Goal: Transaction & Acquisition: Purchase product/service

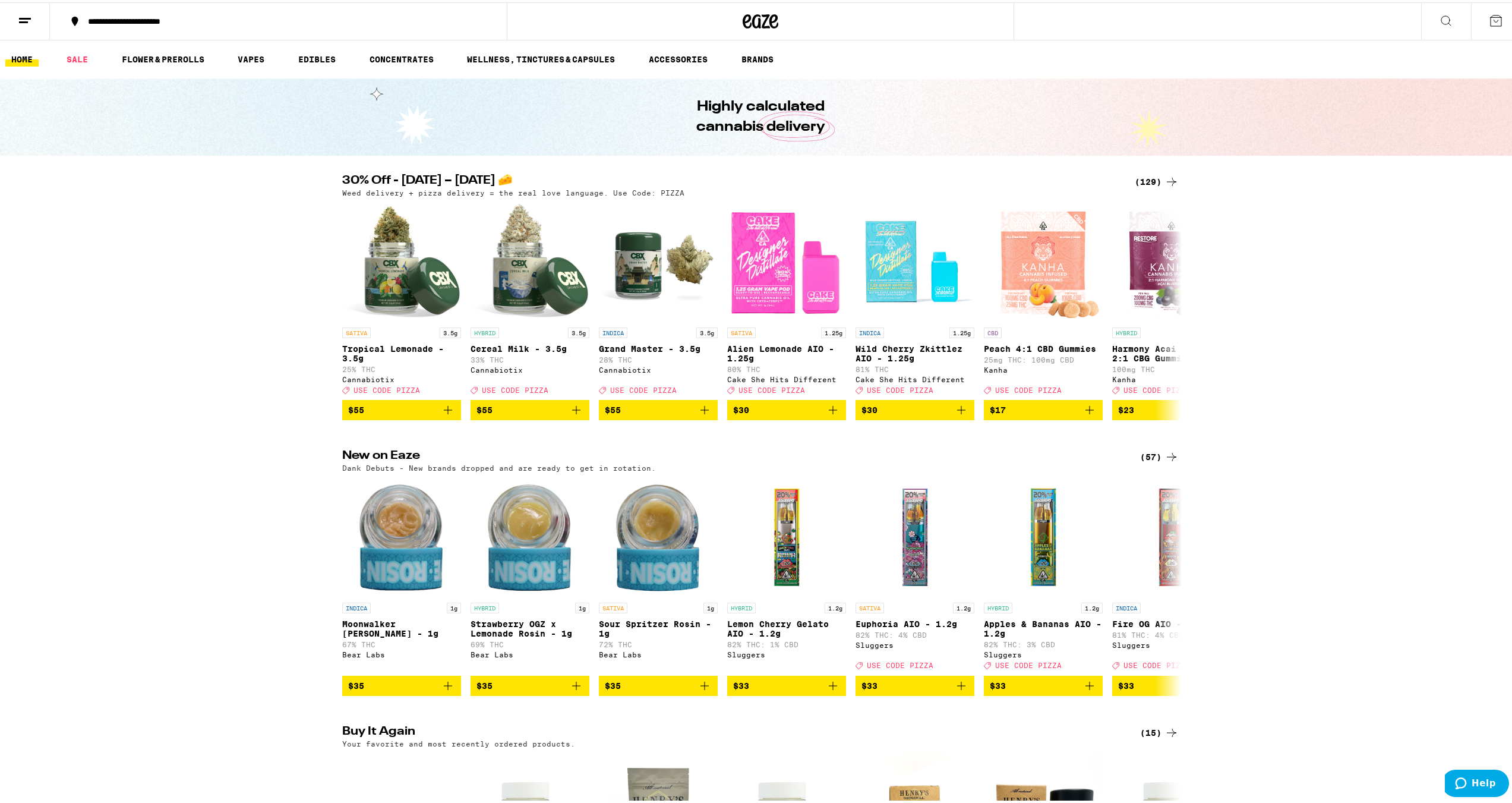
click at [1428, 10] on button at bounding box center [1446, 19] width 50 height 37
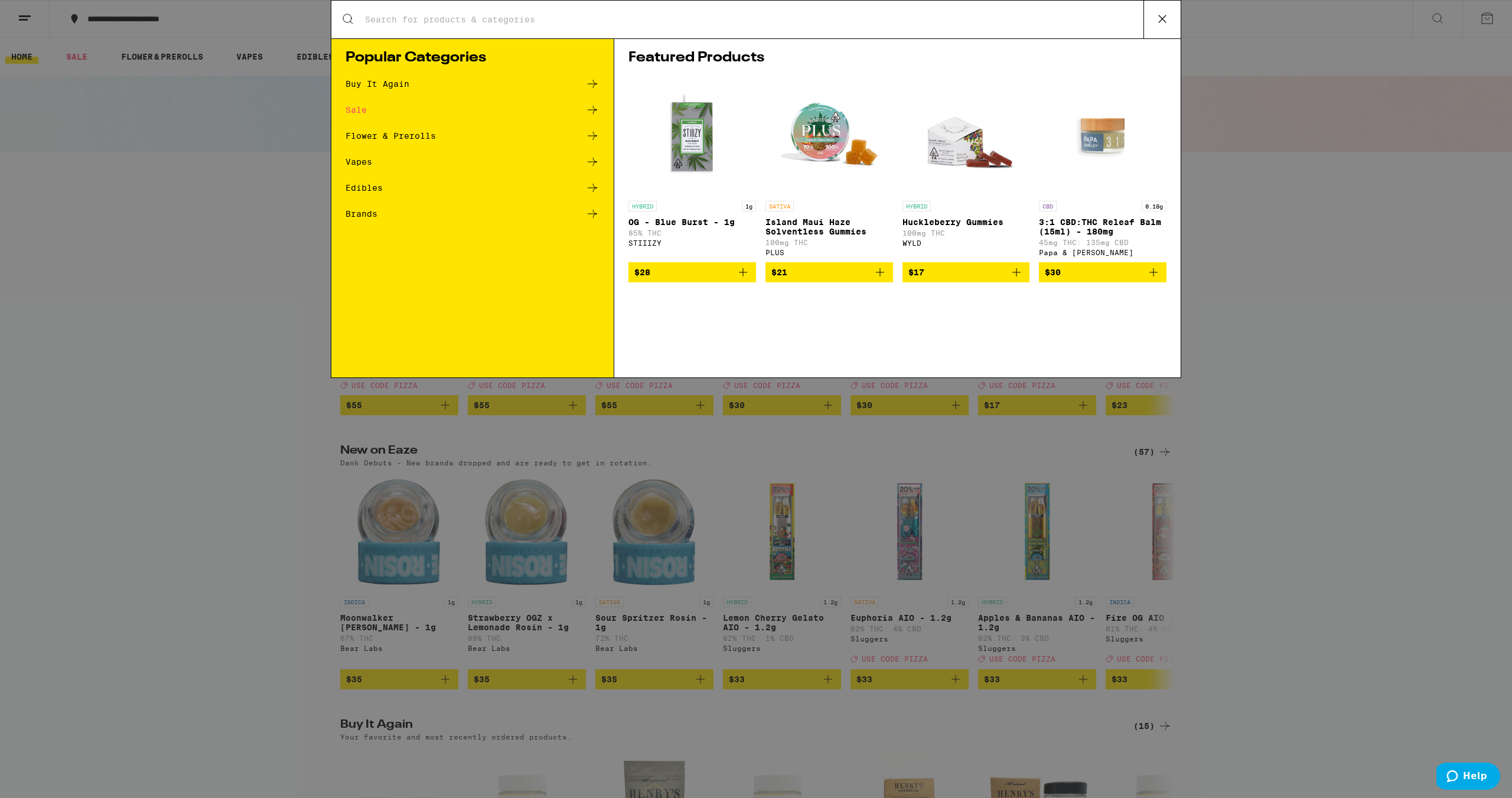
click at [634, 21] on input "Search for Products" at bounding box center [754, 20] width 779 height 10
type input "stone road"
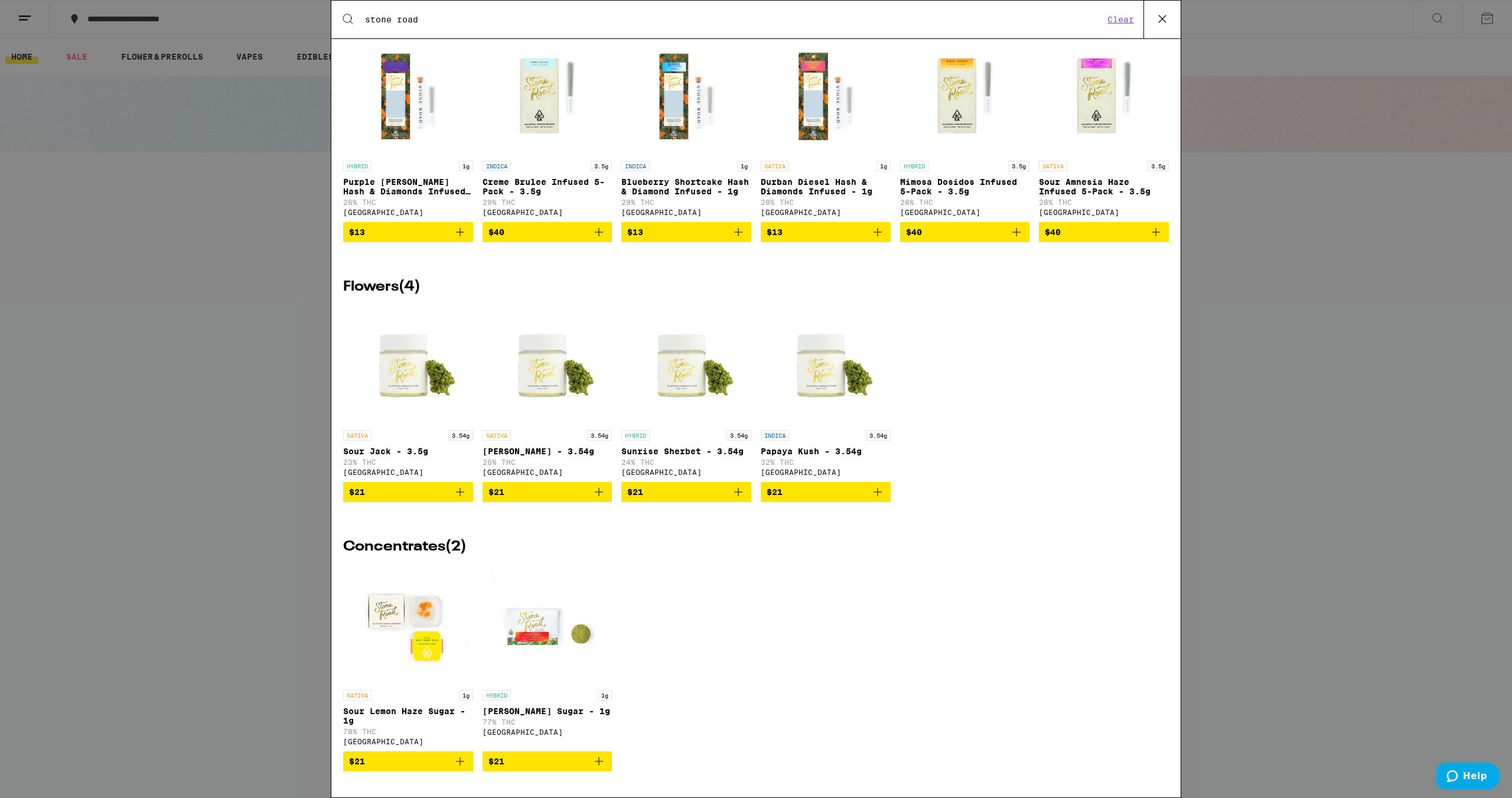
scroll to position [228, 0]
click at [873, 488] on icon "Add to bag" at bounding box center [877, 492] width 8 height 8
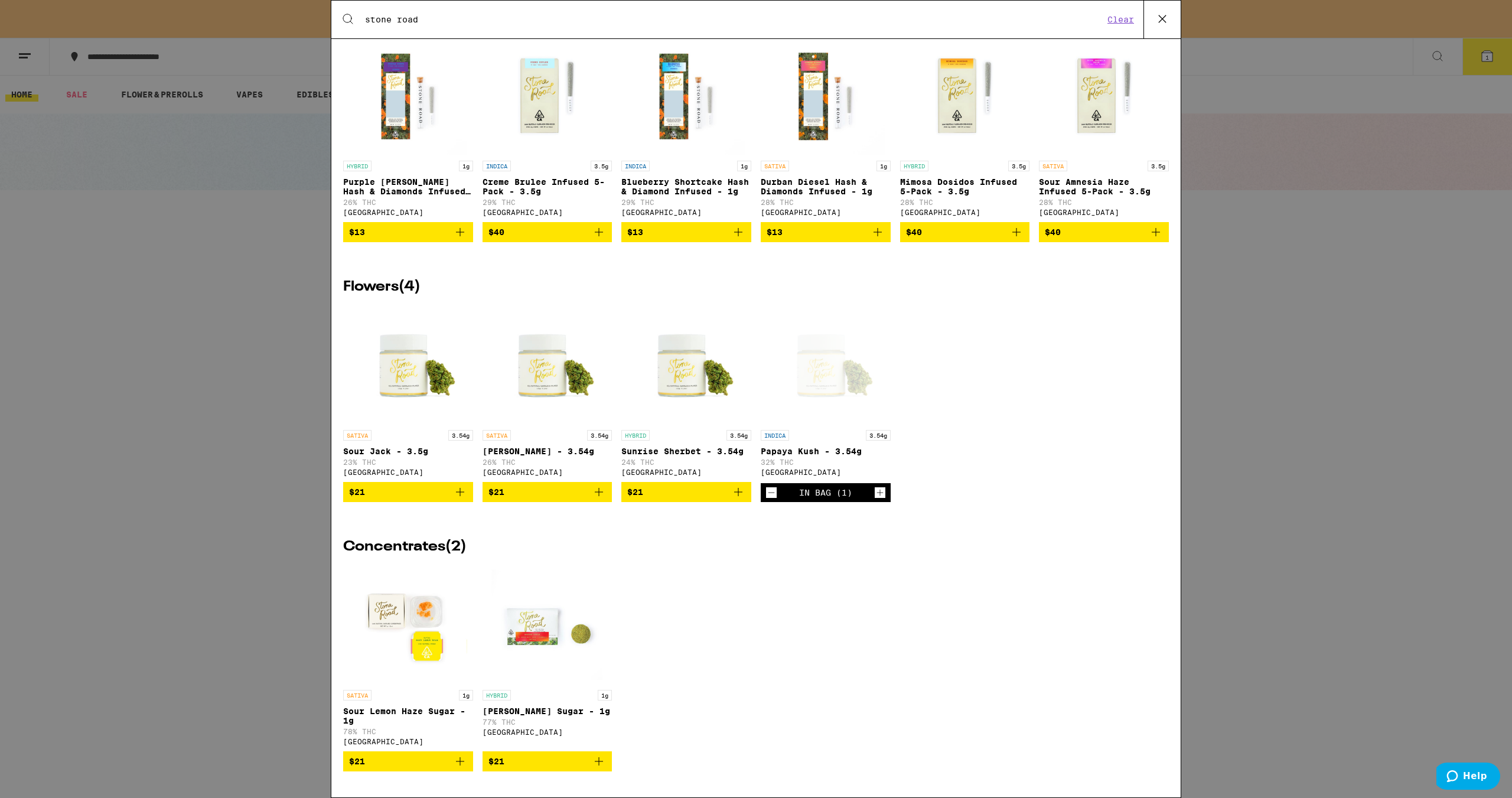
click at [597, 485] on icon "Add to bag" at bounding box center [599, 492] width 14 height 14
click at [736, 486] on icon "Add to bag" at bounding box center [738, 492] width 14 height 14
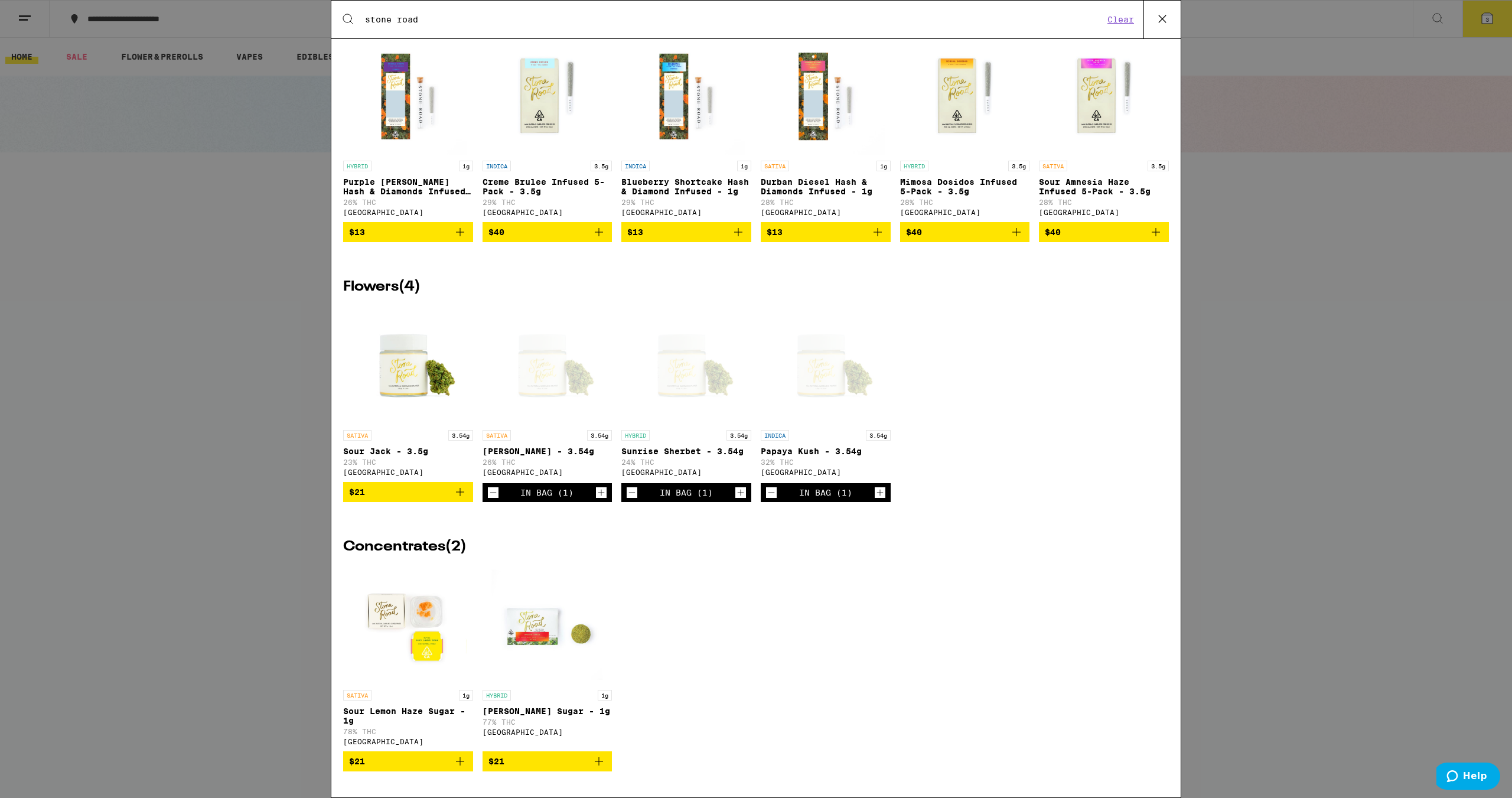
click at [1121, 20] on button "Clear" at bounding box center [1121, 20] width 34 height 10
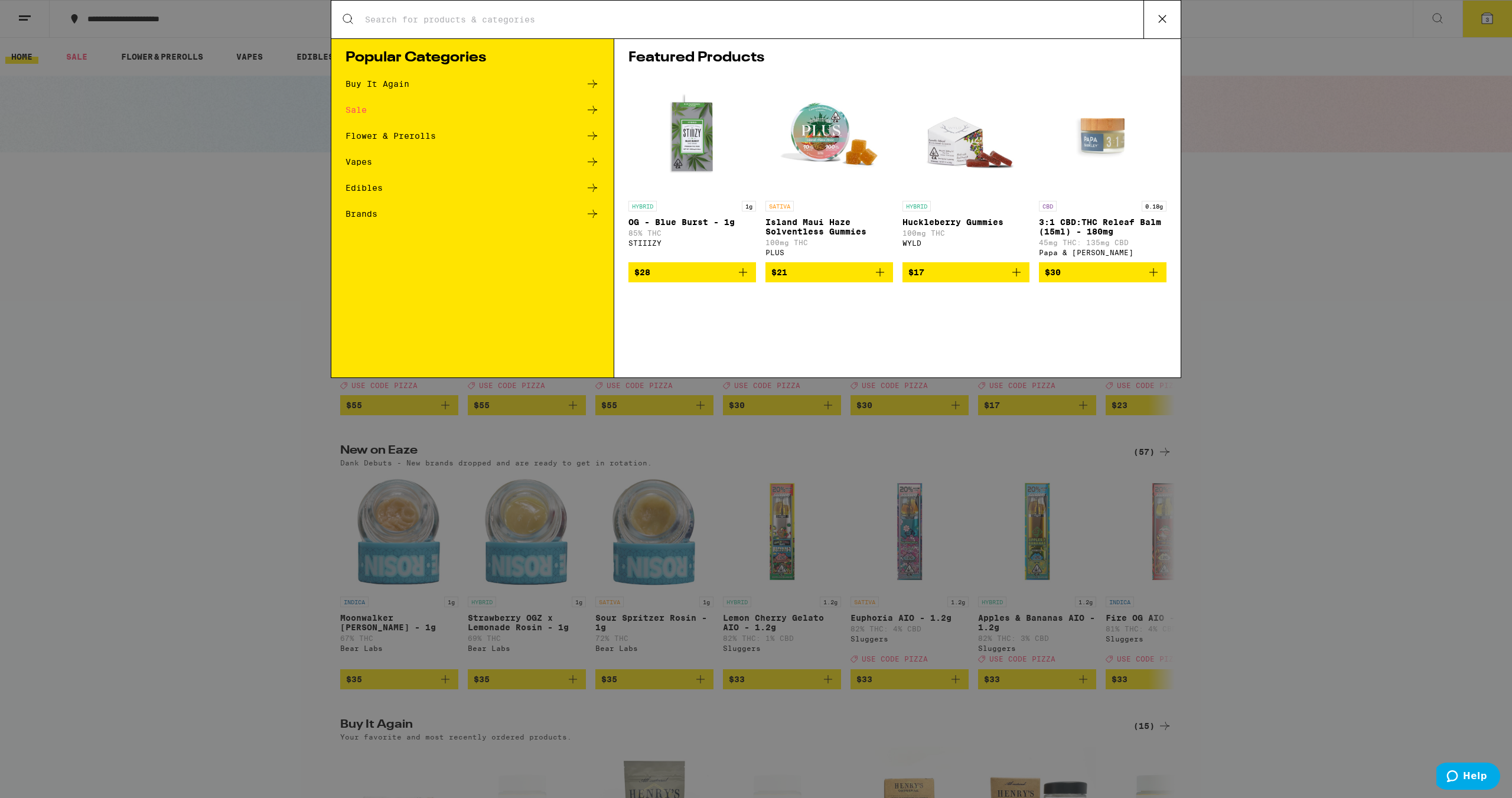
click at [449, 16] on input "Search for Products" at bounding box center [754, 20] width 779 height 10
type input "[PERSON_NAME]"
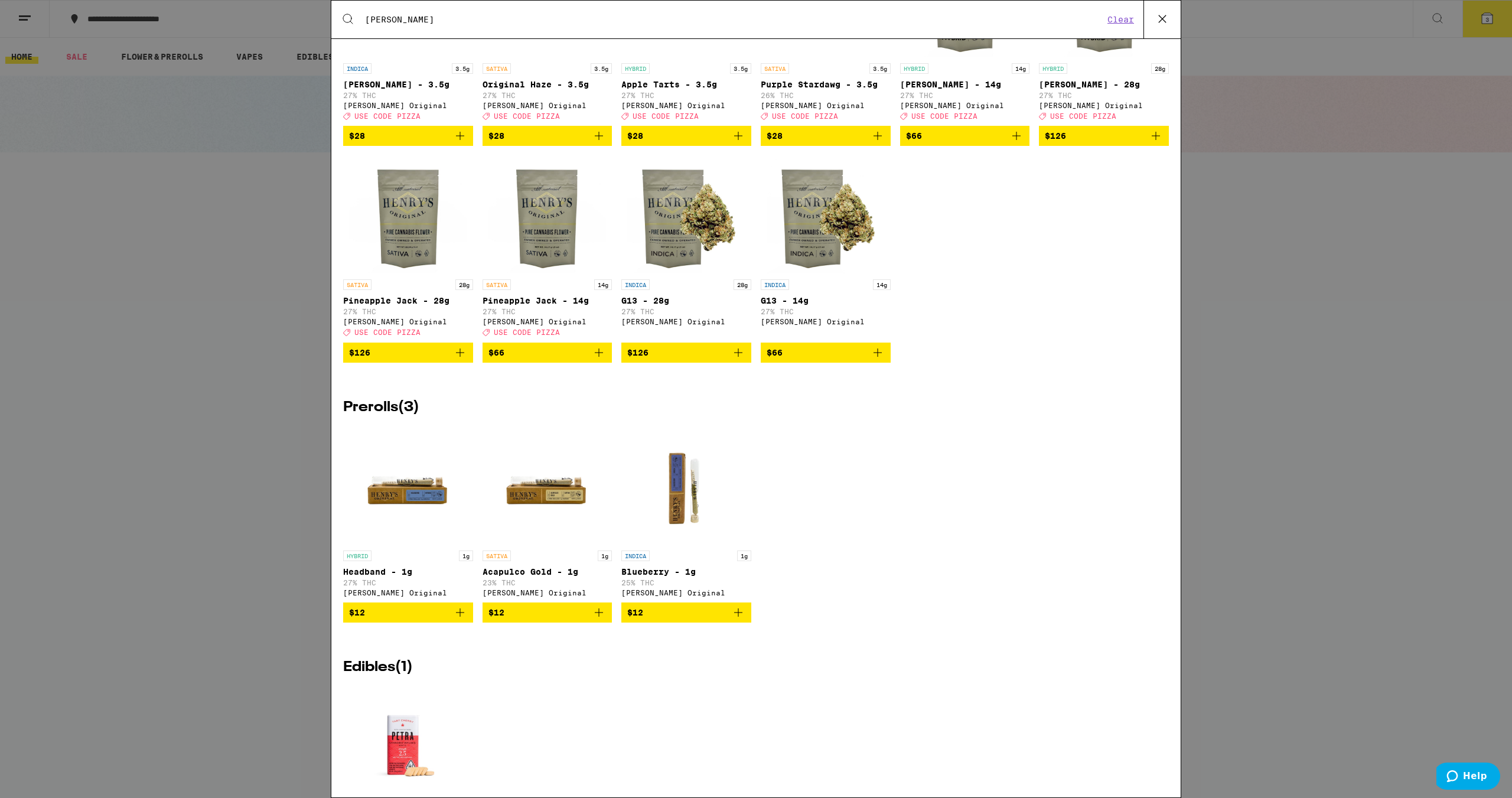
scroll to position [414, 0]
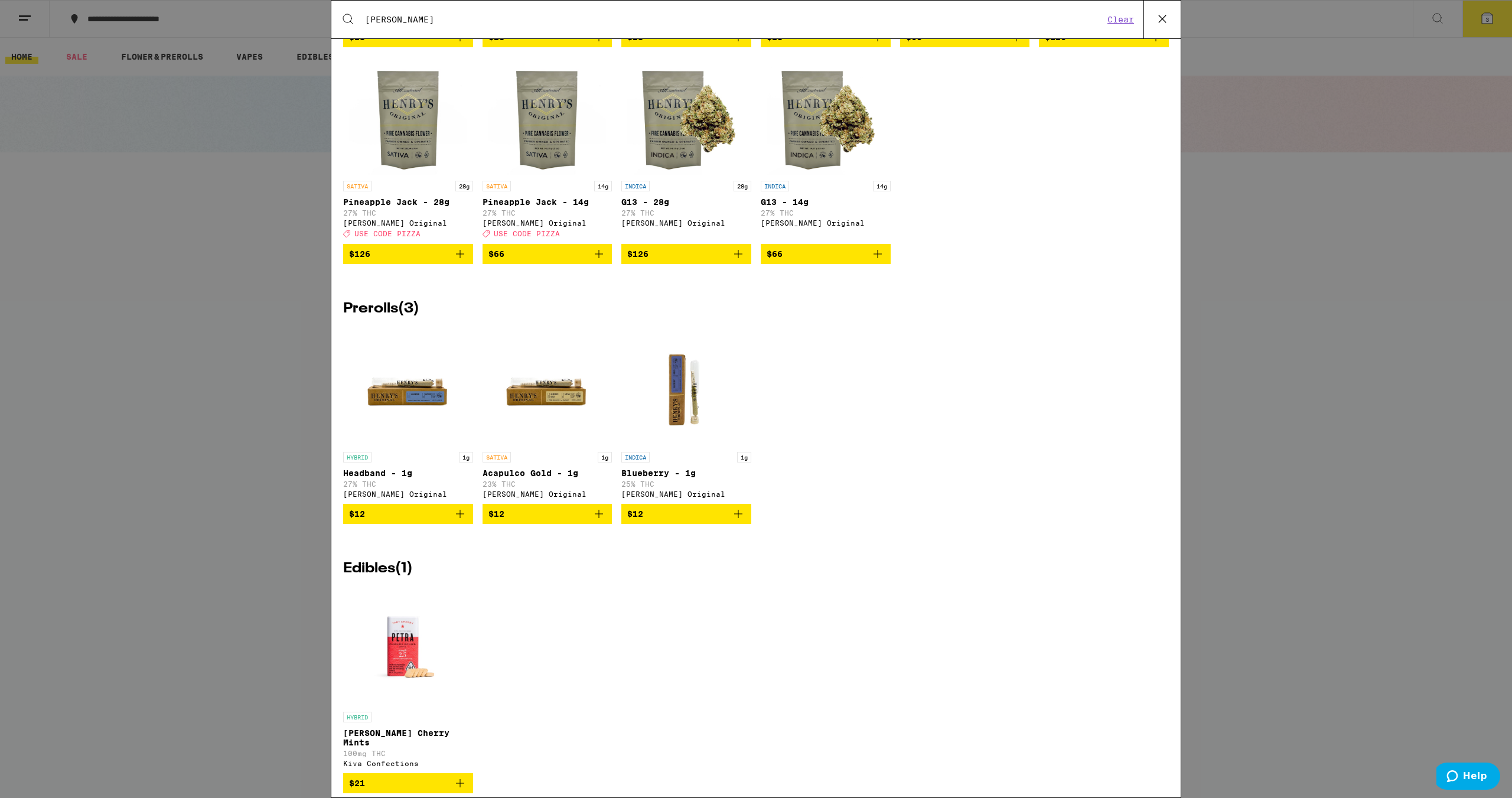
drag, startPoint x: 594, startPoint y: 476, endPoint x: 185, endPoint y: 396, distance: 416.8
click at [185, 396] on div "Search for Products [PERSON_NAME] Clear 15 results for "[PERSON_NAME]" Brands (…" at bounding box center [756, 399] width 1512 height 798
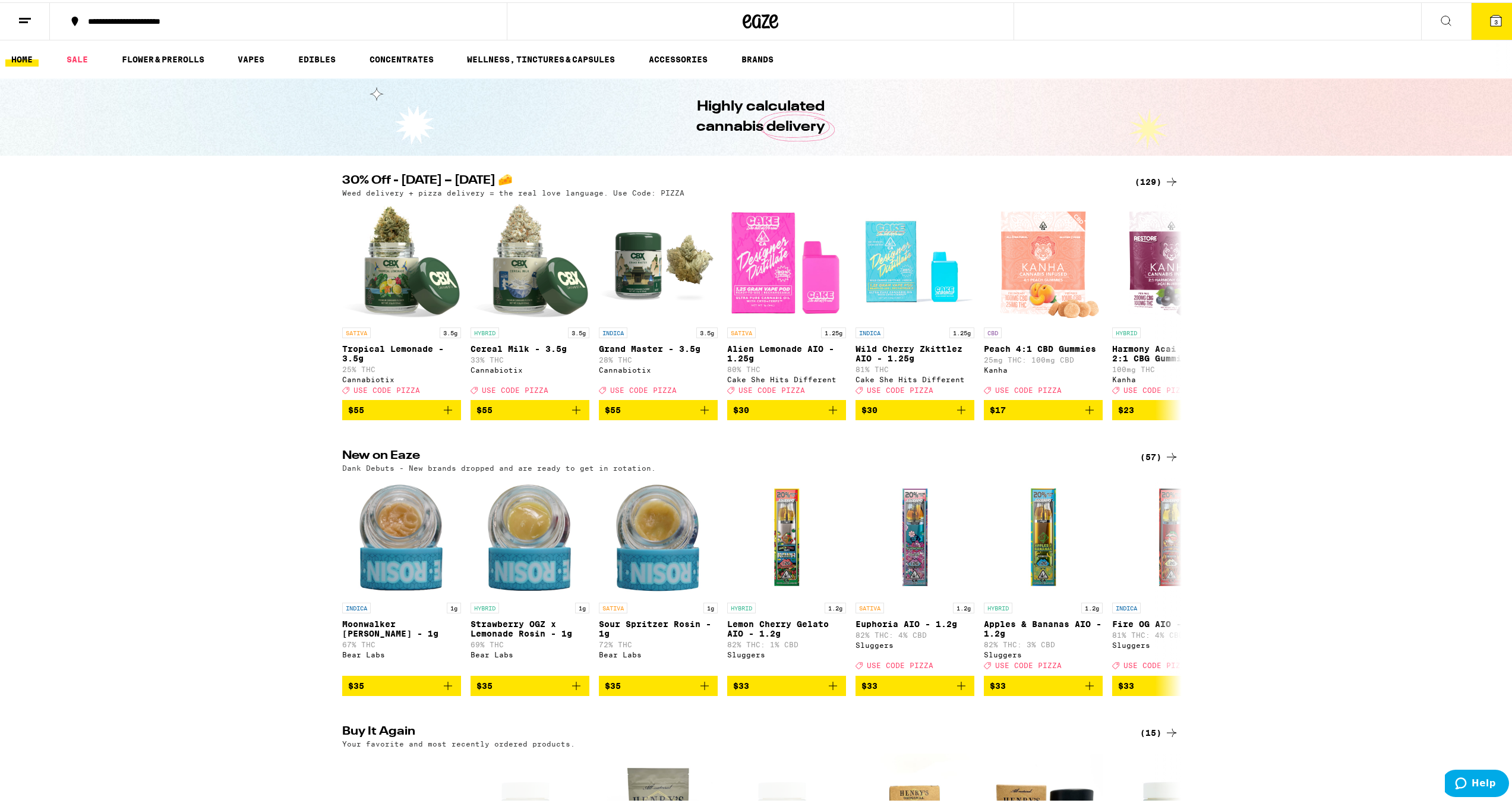
click at [1439, 17] on icon at bounding box center [1447, 18] width 14 height 14
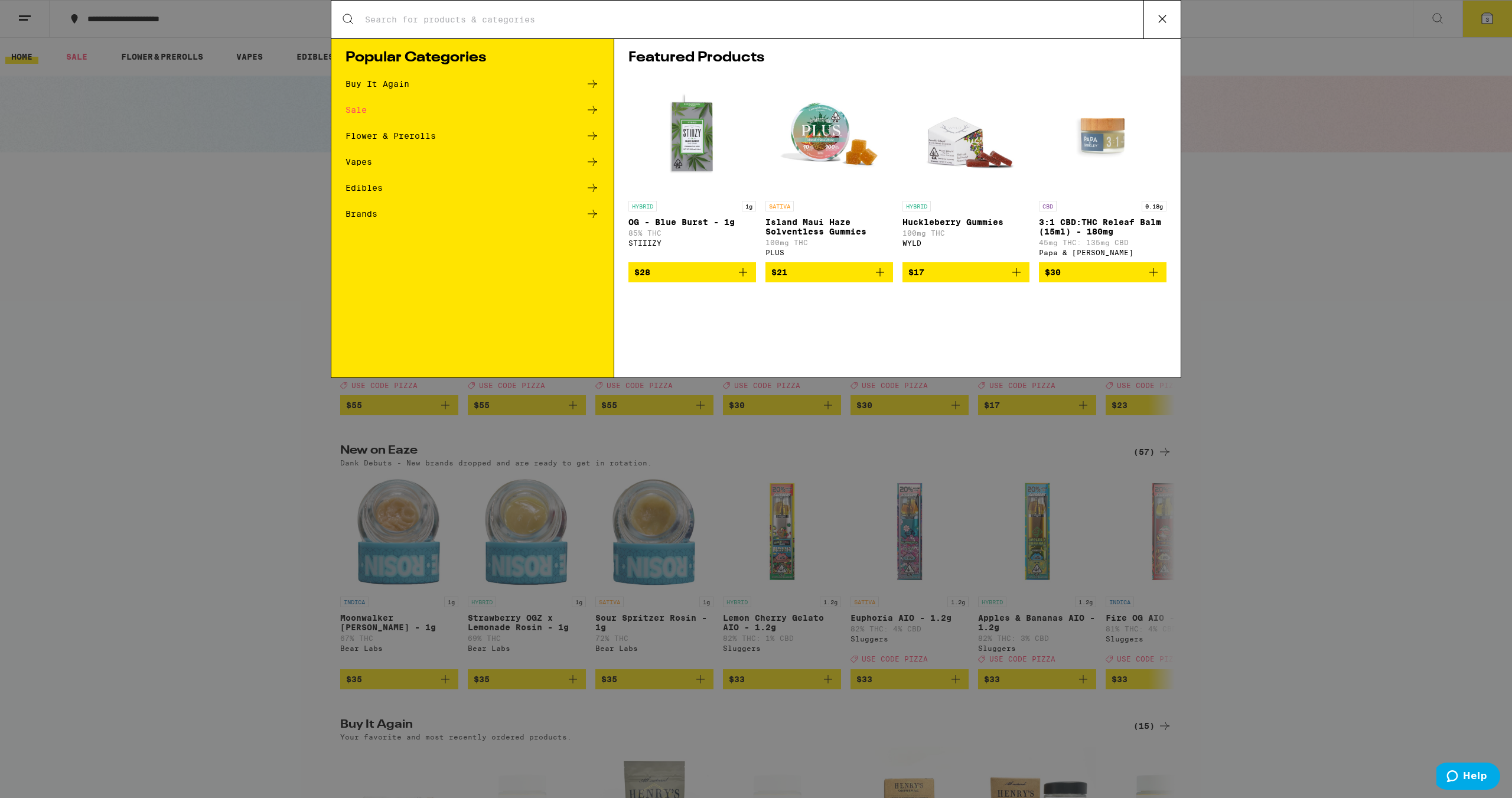
click at [419, 30] on div "Search for Products" at bounding box center [756, 20] width 849 height 38
click at [419, 16] on input "Search for Products" at bounding box center [754, 20] width 779 height 10
type input "[PERSON_NAME]"
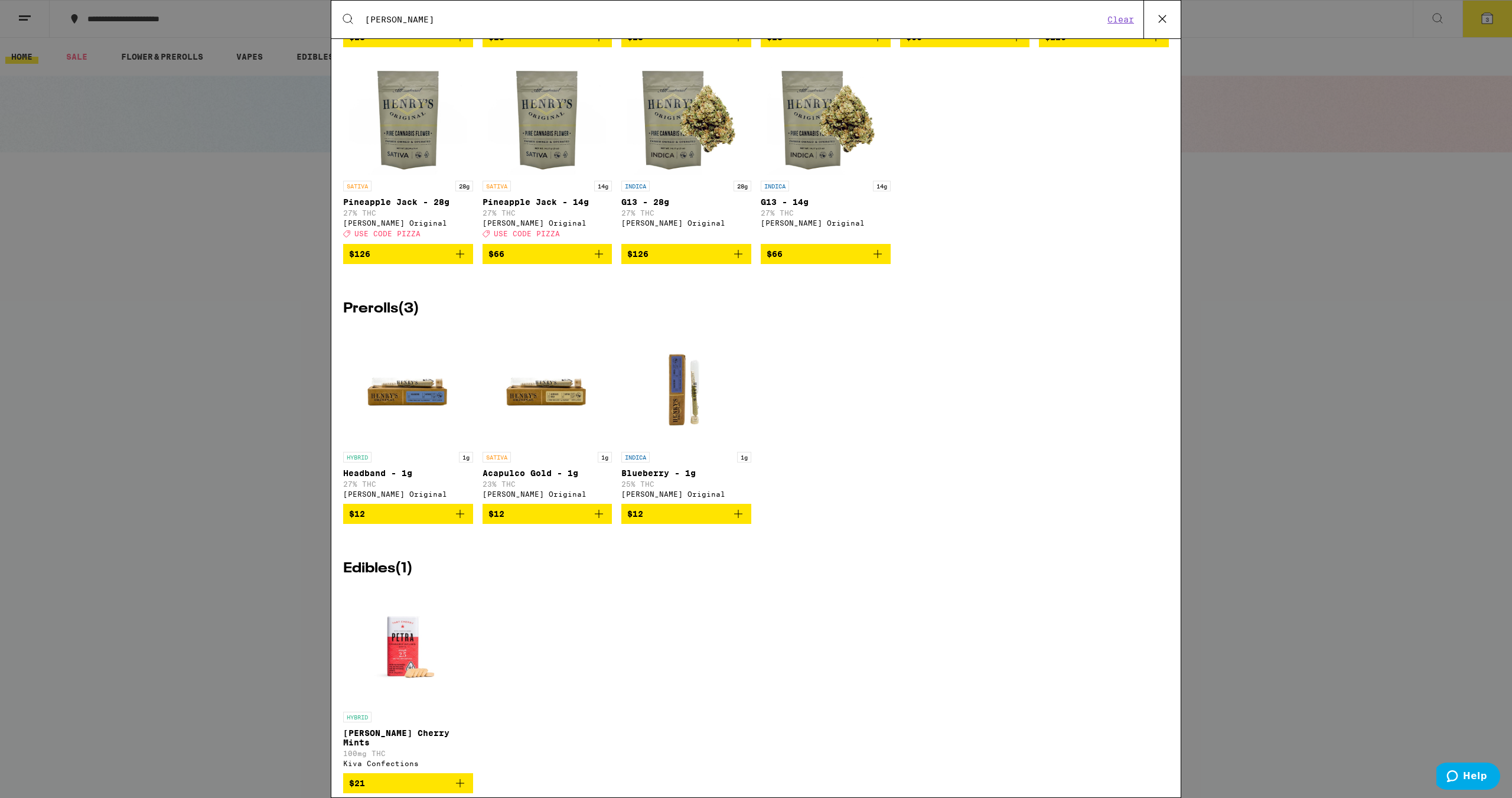
click at [592, 521] on icon "Add to bag" at bounding box center [599, 514] width 14 height 14
click at [458, 521] on icon "Add to bag" at bounding box center [460, 514] width 14 height 14
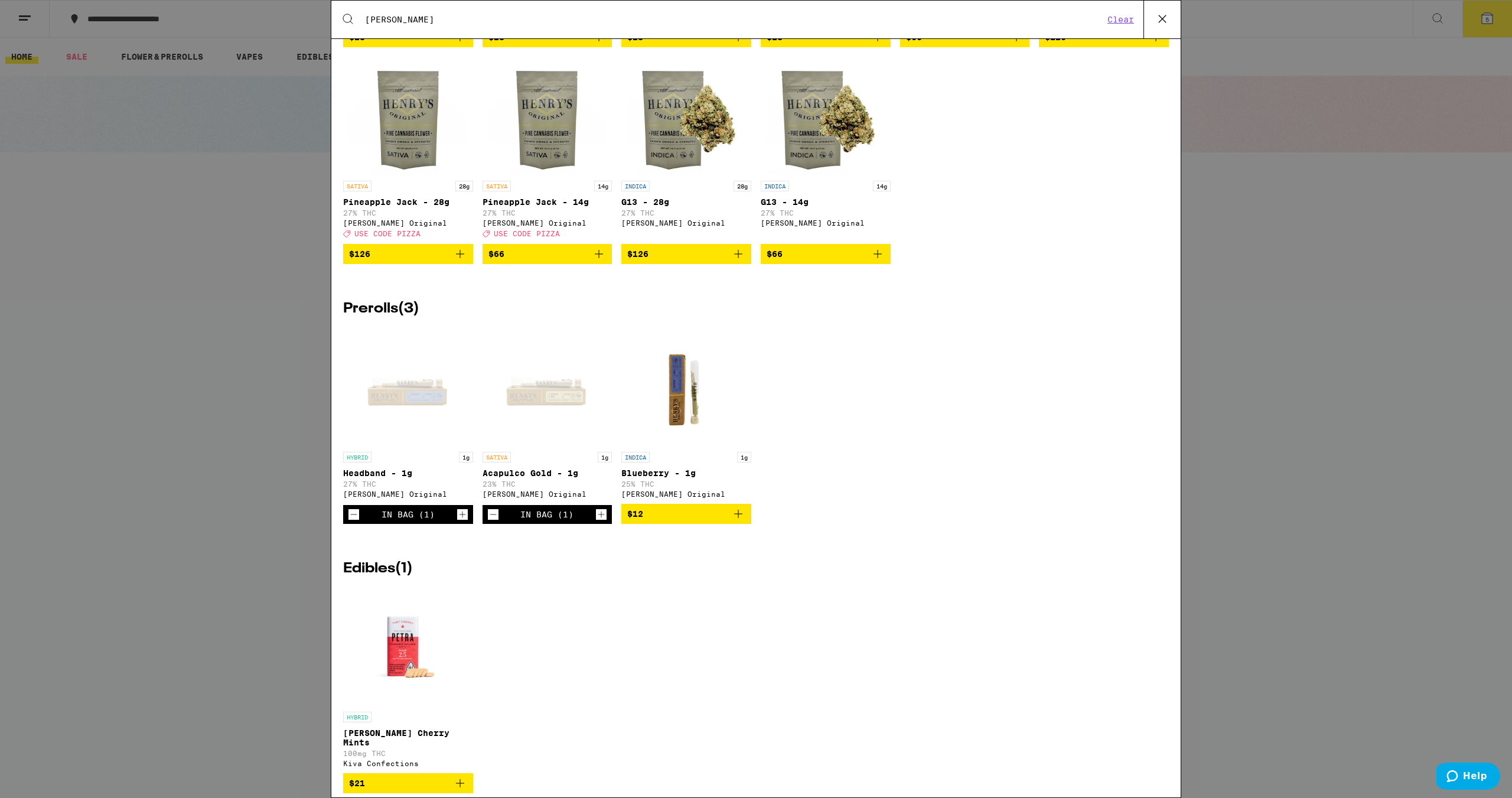
click at [734, 518] on icon "Add to bag" at bounding box center [738, 514] width 8 height 8
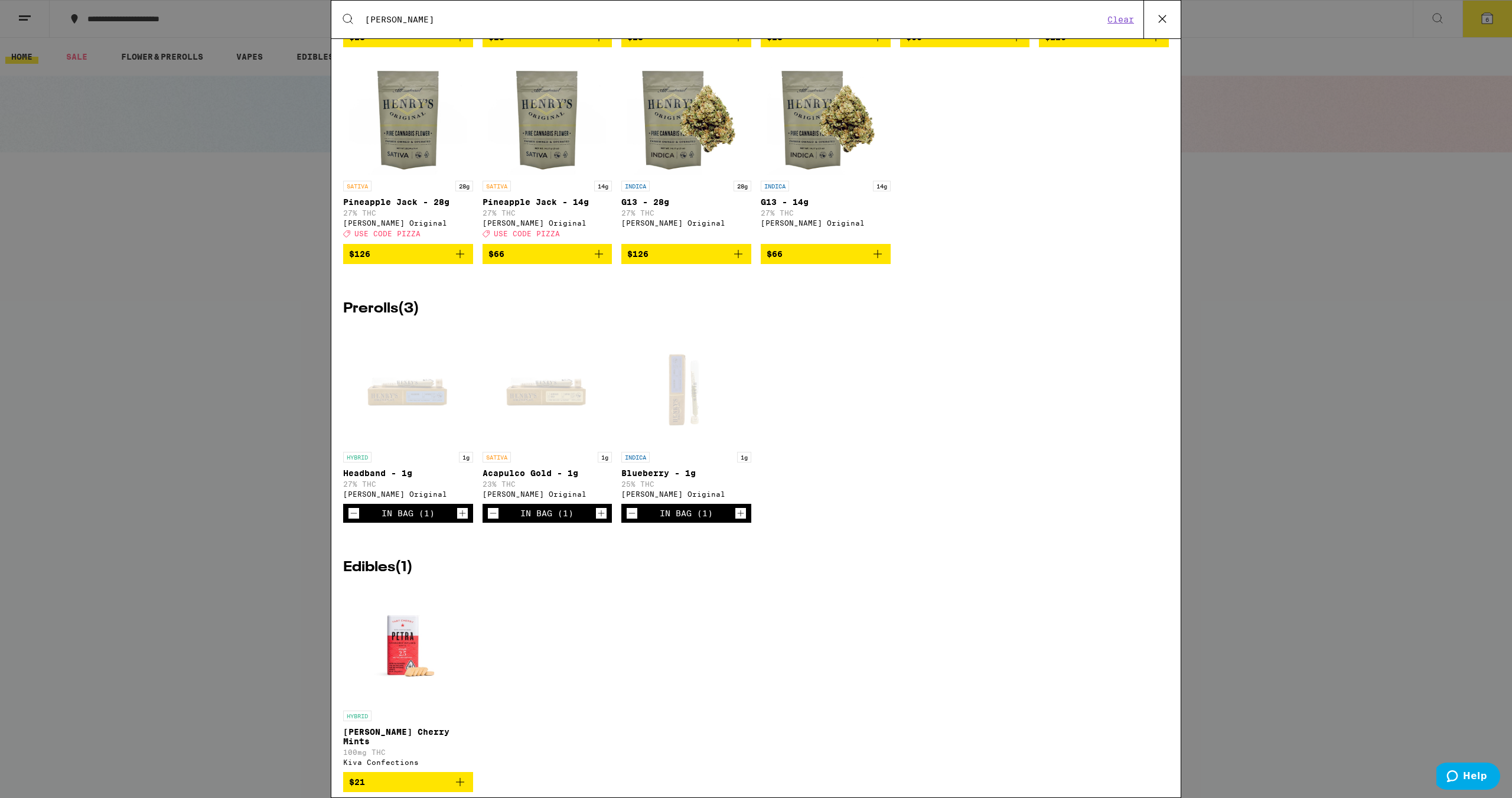
click at [460, 520] on icon "Increment" at bounding box center [462, 513] width 10 height 14
click at [599, 520] on icon "Increment" at bounding box center [601, 513] width 10 height 14
click at [737, 520] on icon "Increment" at bounding box center [741, 513] width 10 height 14
click at [459, 520] on icon "Increment" at bounding box center [462, 513] width 10 height 14
click at [598, 520] on icon "Increment" at bounding box center [601, 513] width 10 height 14
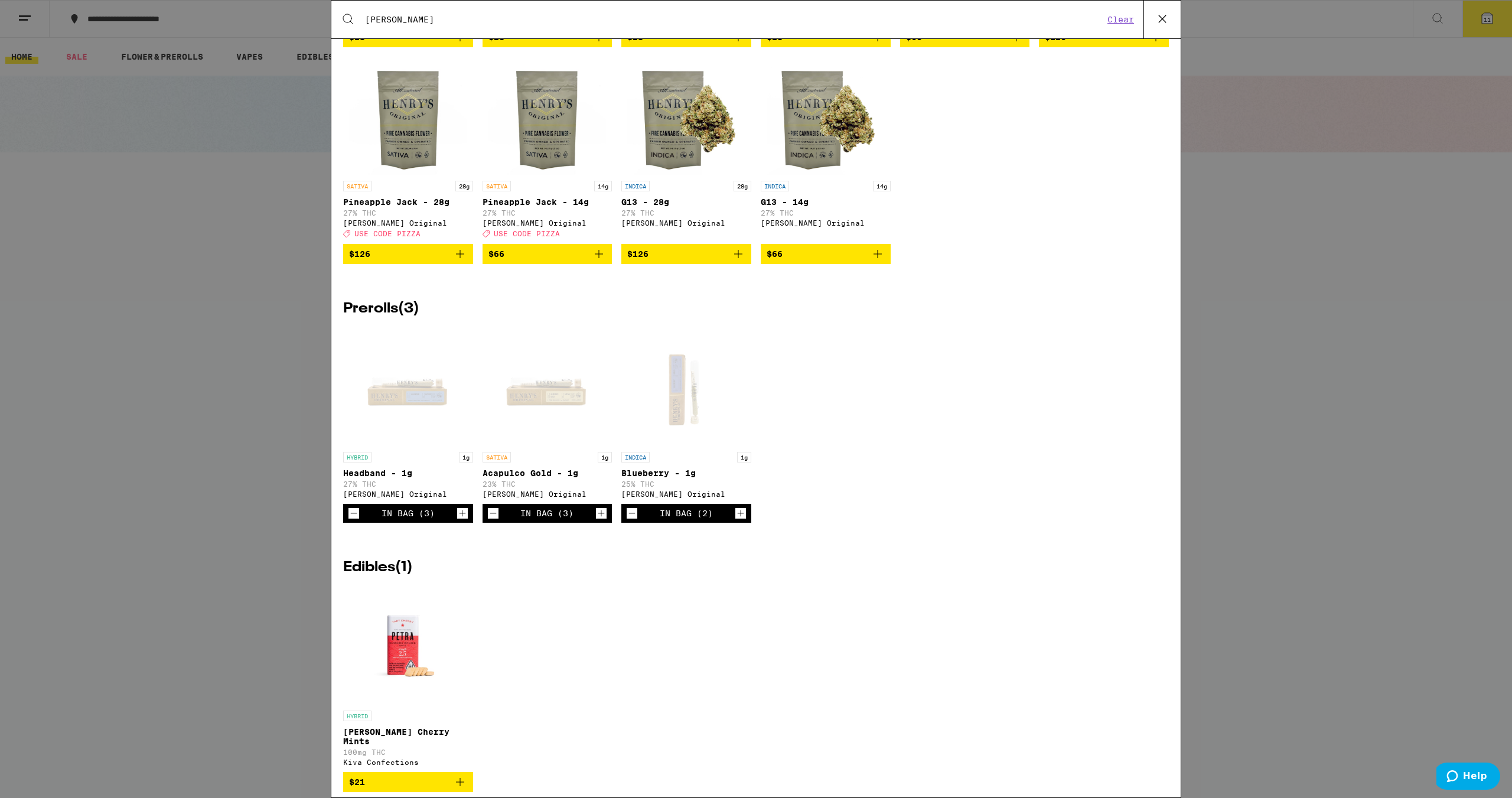
click at [737, 520] on icon "Increment" at bounding box center [741, 513] width 10 height 14
click at [462, 520] on icon "Increment" at bounding box center [462, 513] width 10 height 14
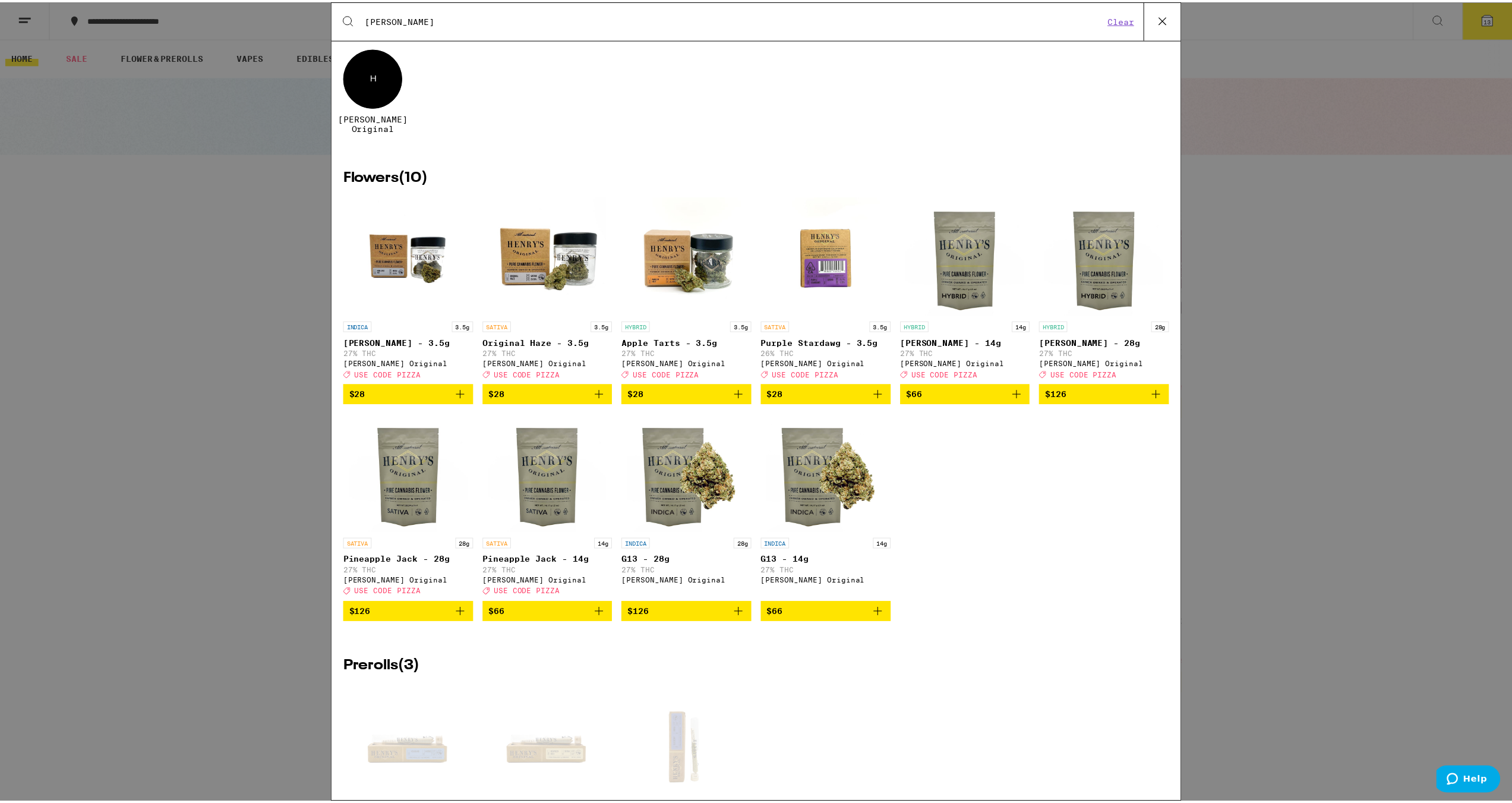
scroll to position [0, 0]
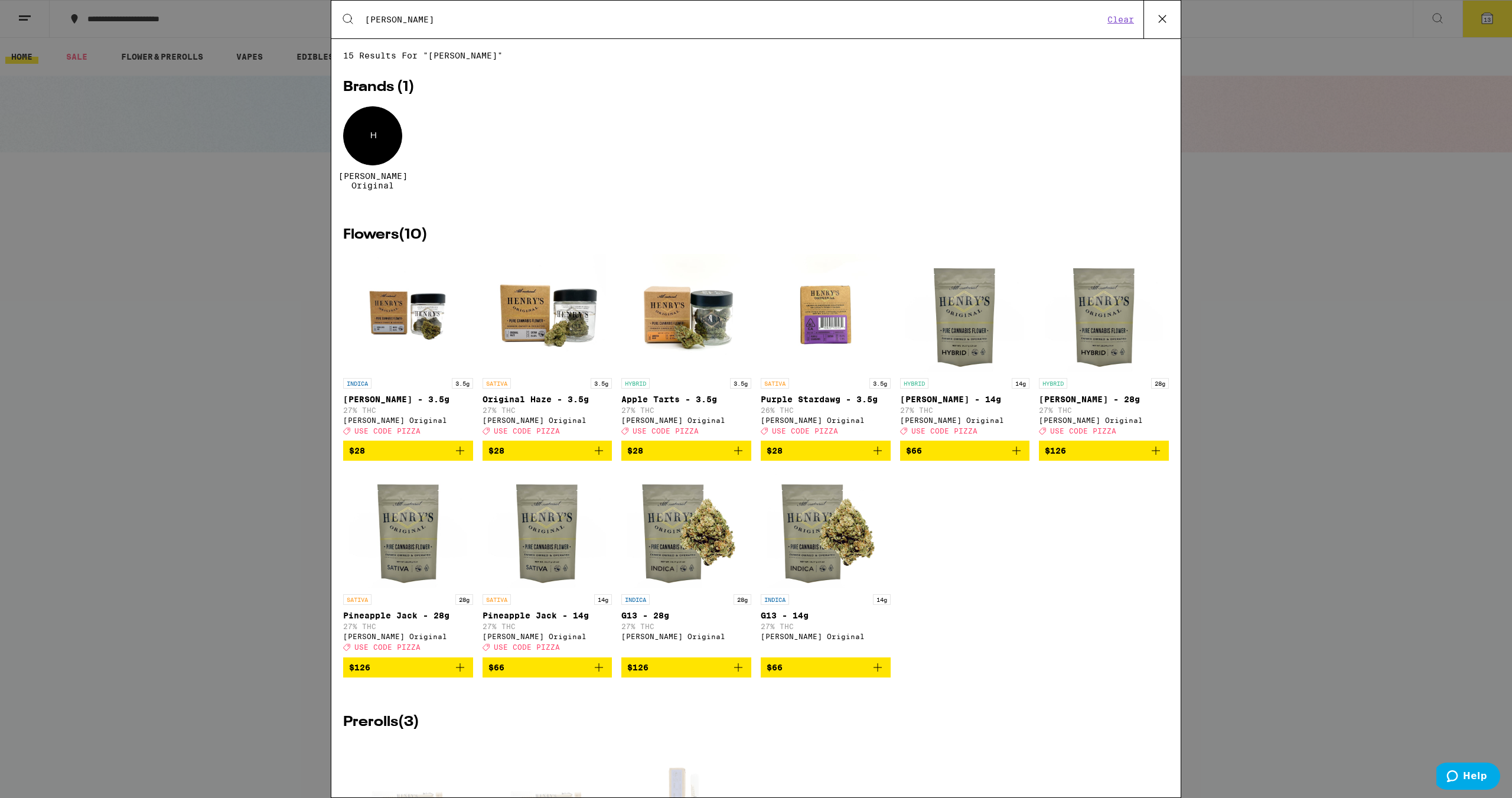
click at [596, 455] on icon "Add to bag" at bounding box center [599, 451] width 8 height 8
click at [734, 455] on icon "Add to bag" at bounding box center [738, 451] width 8 height 8
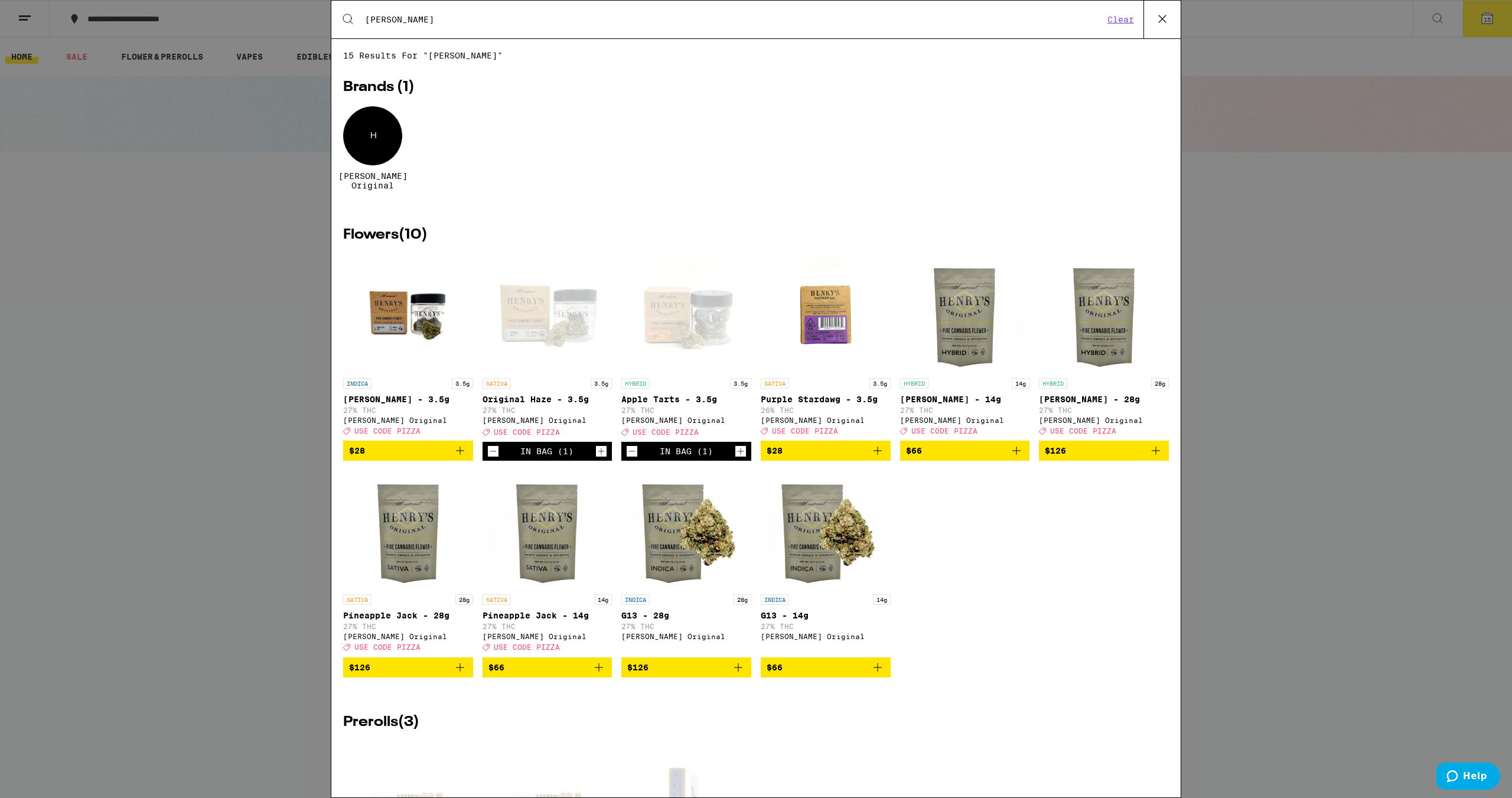
click at [1329, 177] on div "Search for Products [PERSON_NAME] Clear 15 results for "[PERSON_NAME]" Brands (…" at bounding box center [756, 399] width 1512 height 798
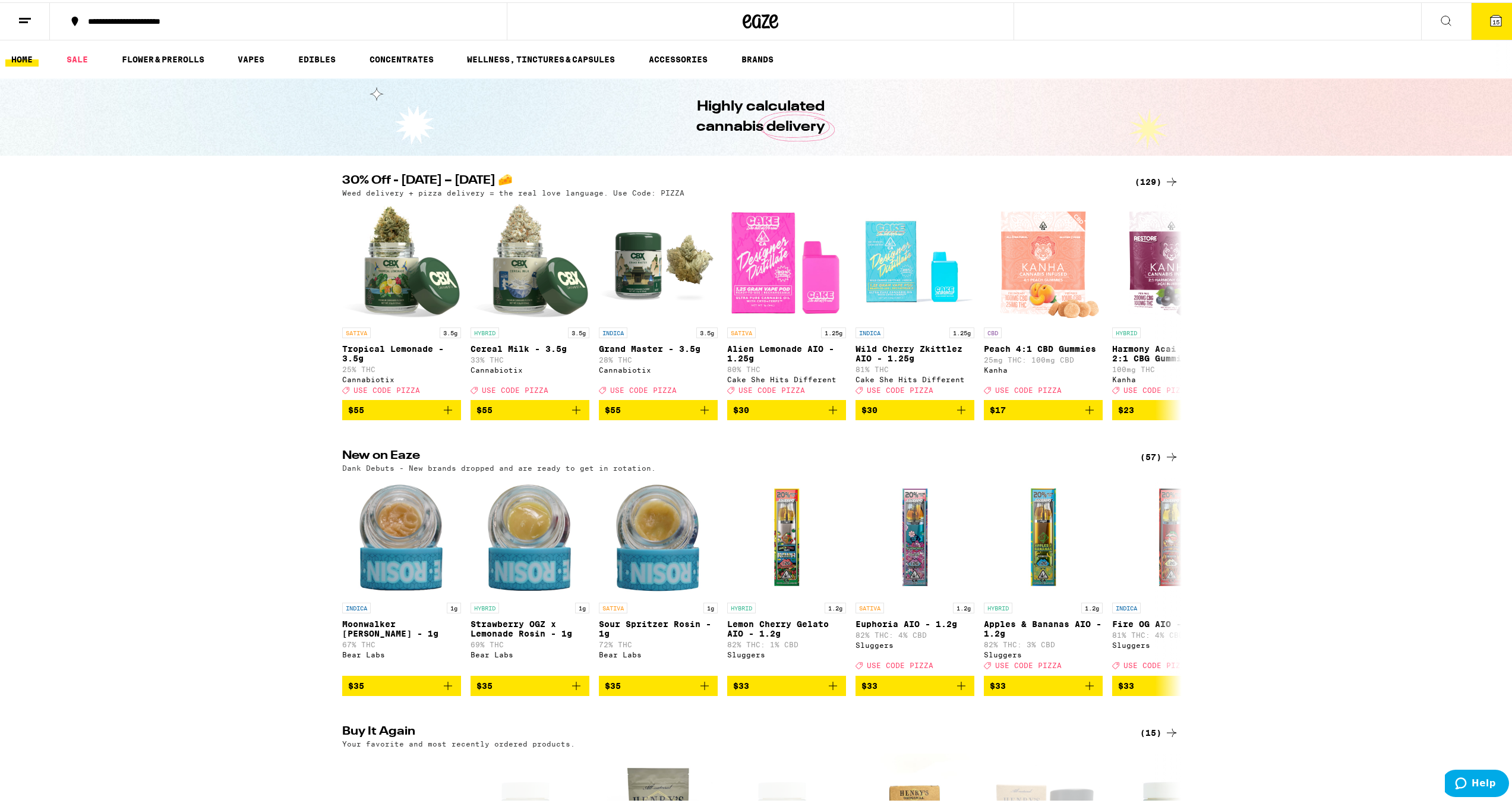
click at [1492, 16] on span "15" at bounding box center [1496, 20] width 7 height 7
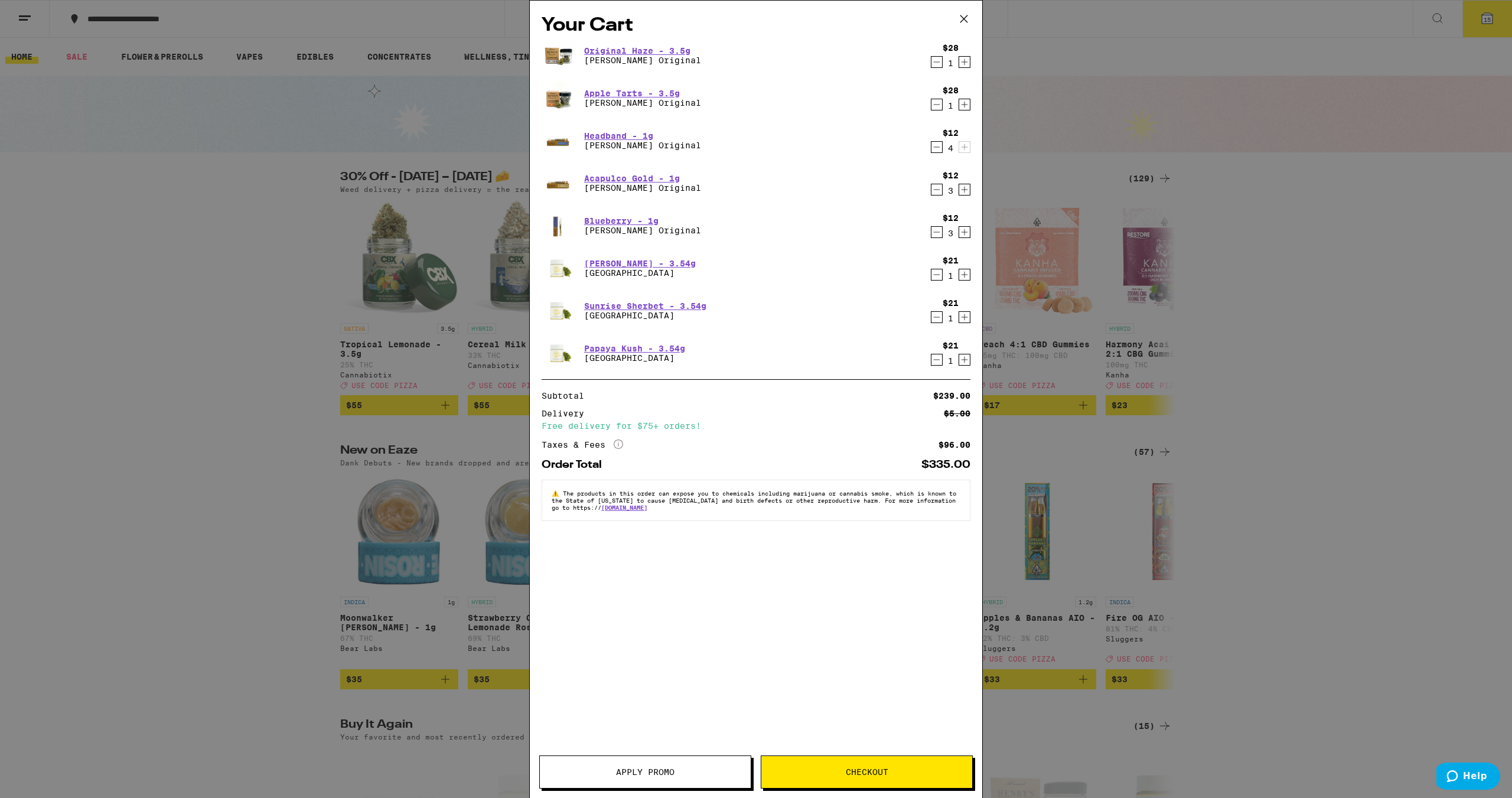
click at [667, 770] on span "Apply Promo" at bounding box center [645, 772] width 59 height 8
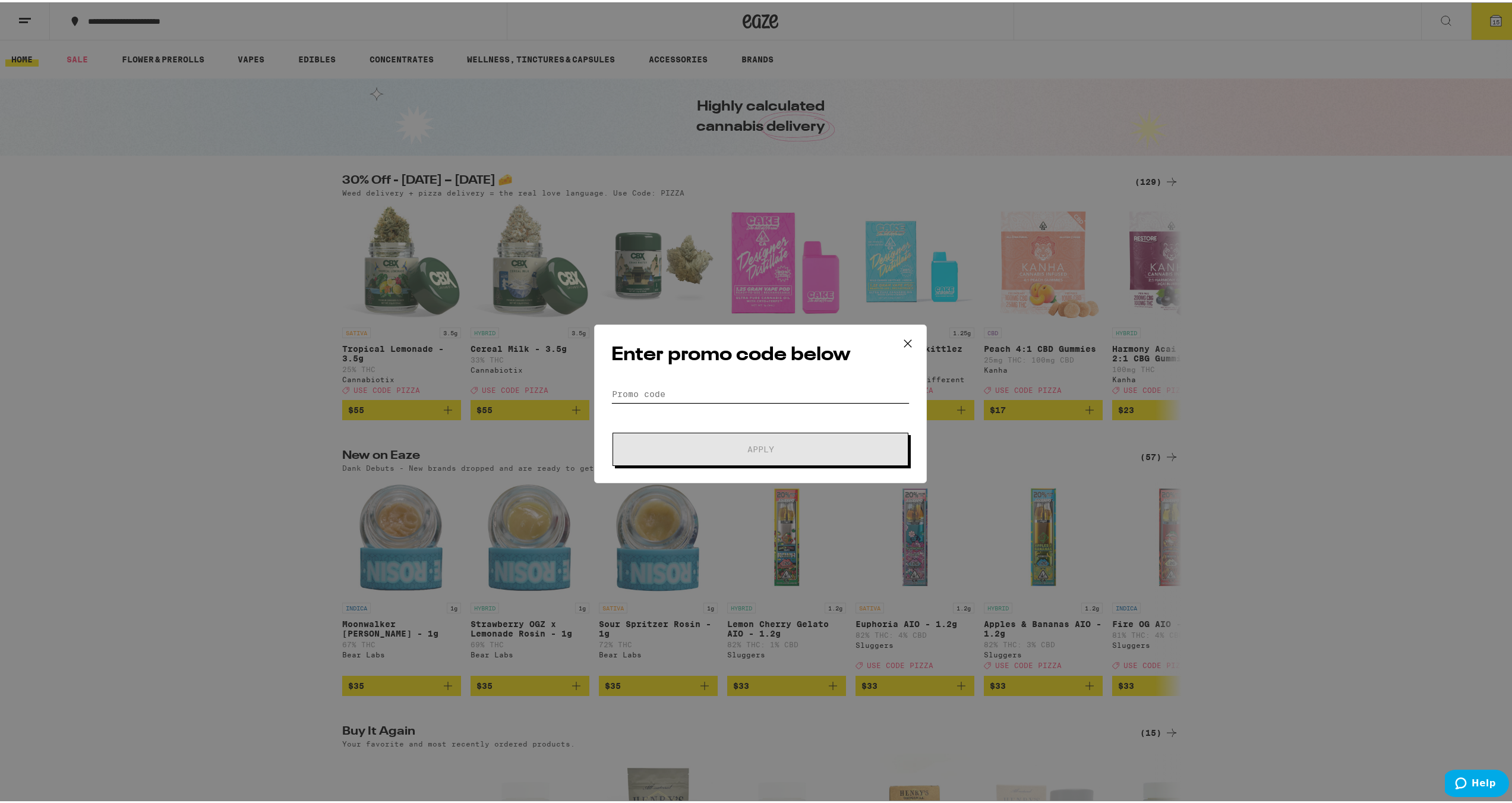
click at [627, 397] on input "Promo Code" at bounding box center [761, 391] width 298 height 18
type input "PIZZA"
click at [796, 449] on span "Apply" at bounding box center [760, 447] width 214 height 9
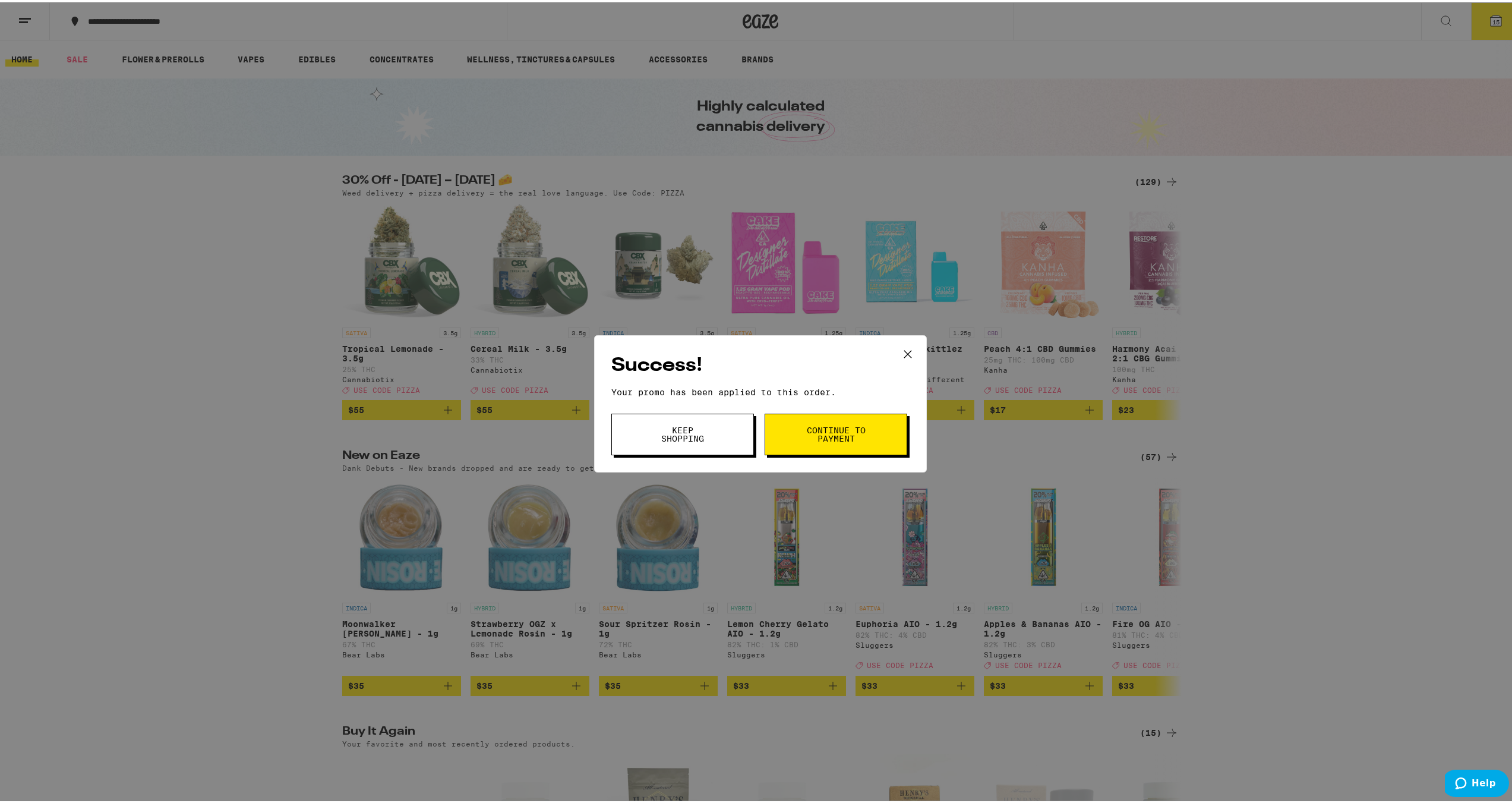
click at [847, 418] on button "Continue to payment" at bounding box center [836, 432] width 143 height 42
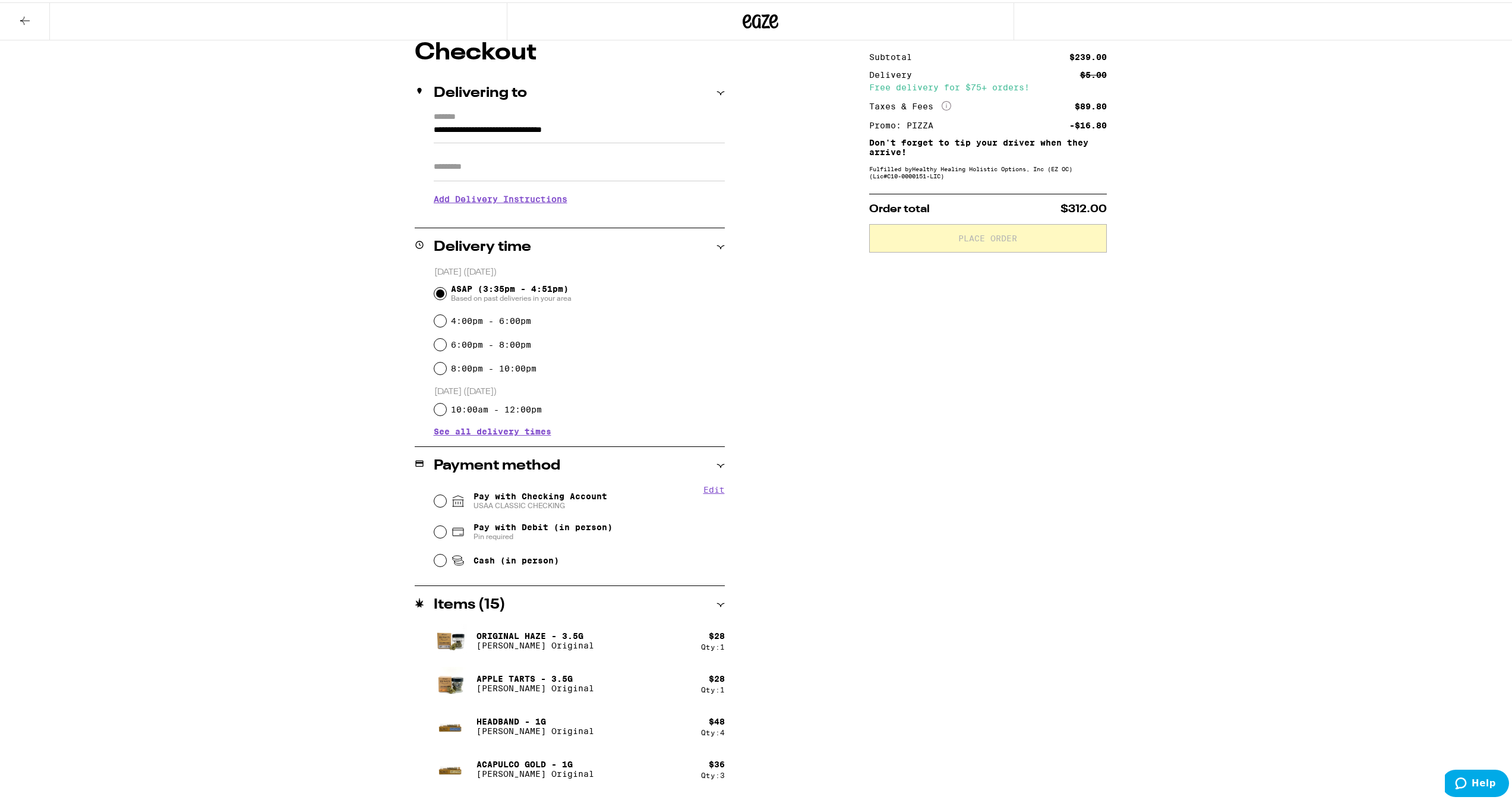
scroll to position [119, 0]
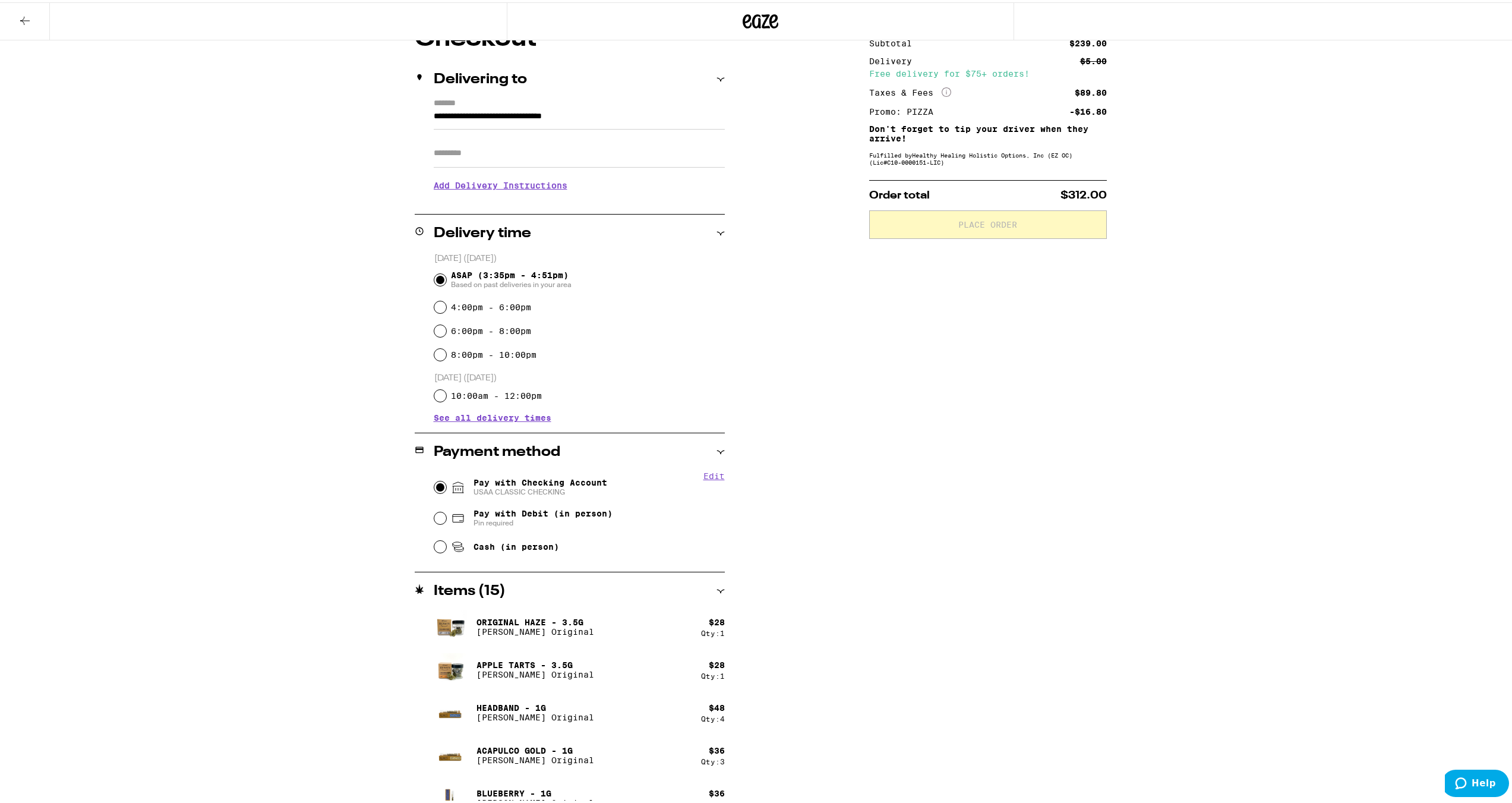
click at [434, 484] on input "Pay with Checking Account USAA CLASSIC CHECKING" at bounding box center [440, 485] width 12 height 12
radio input "true"
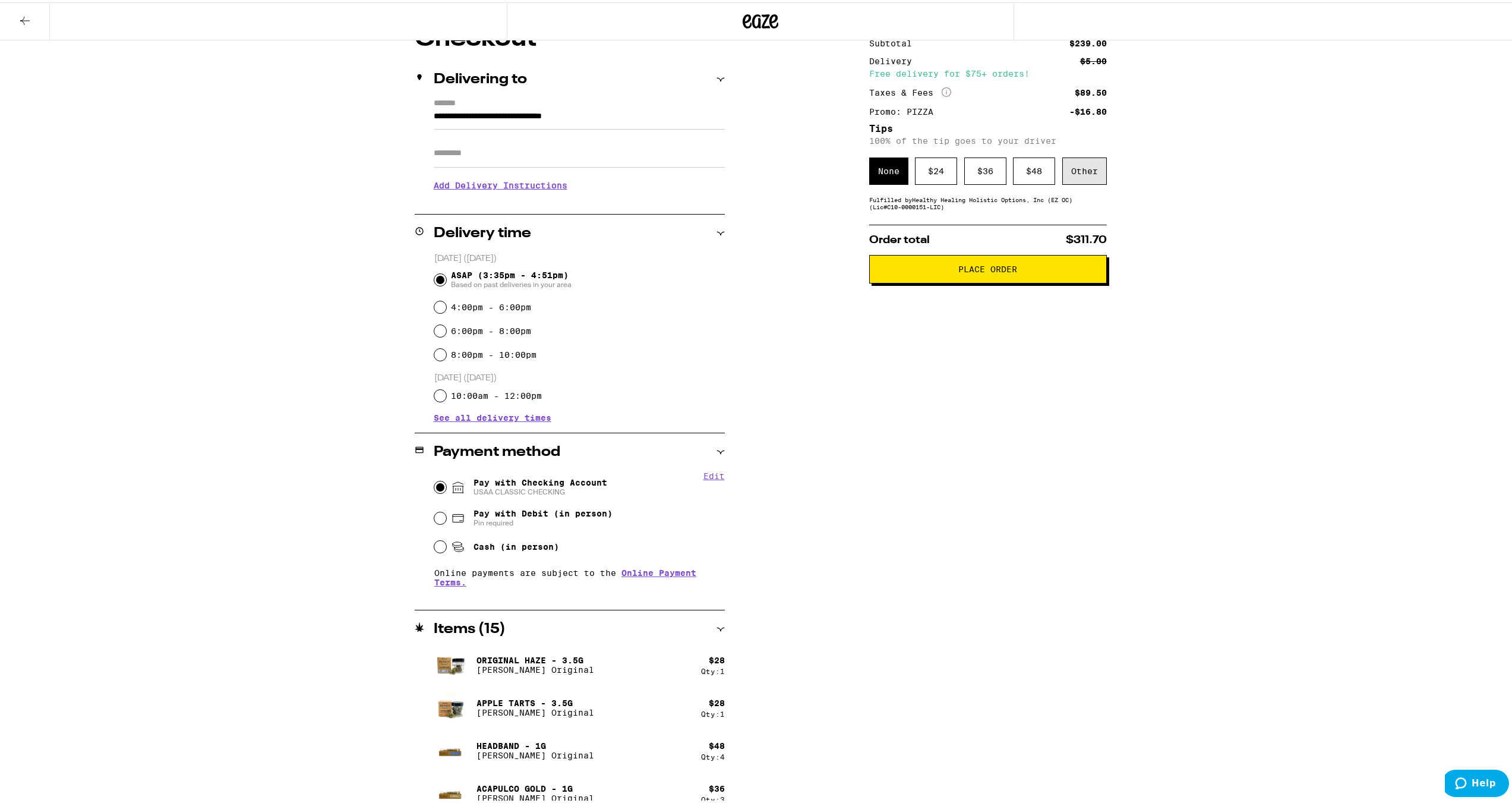
click at [1085, 173] on div "Other" at bounding box center [1085, 169] width 44 height 27
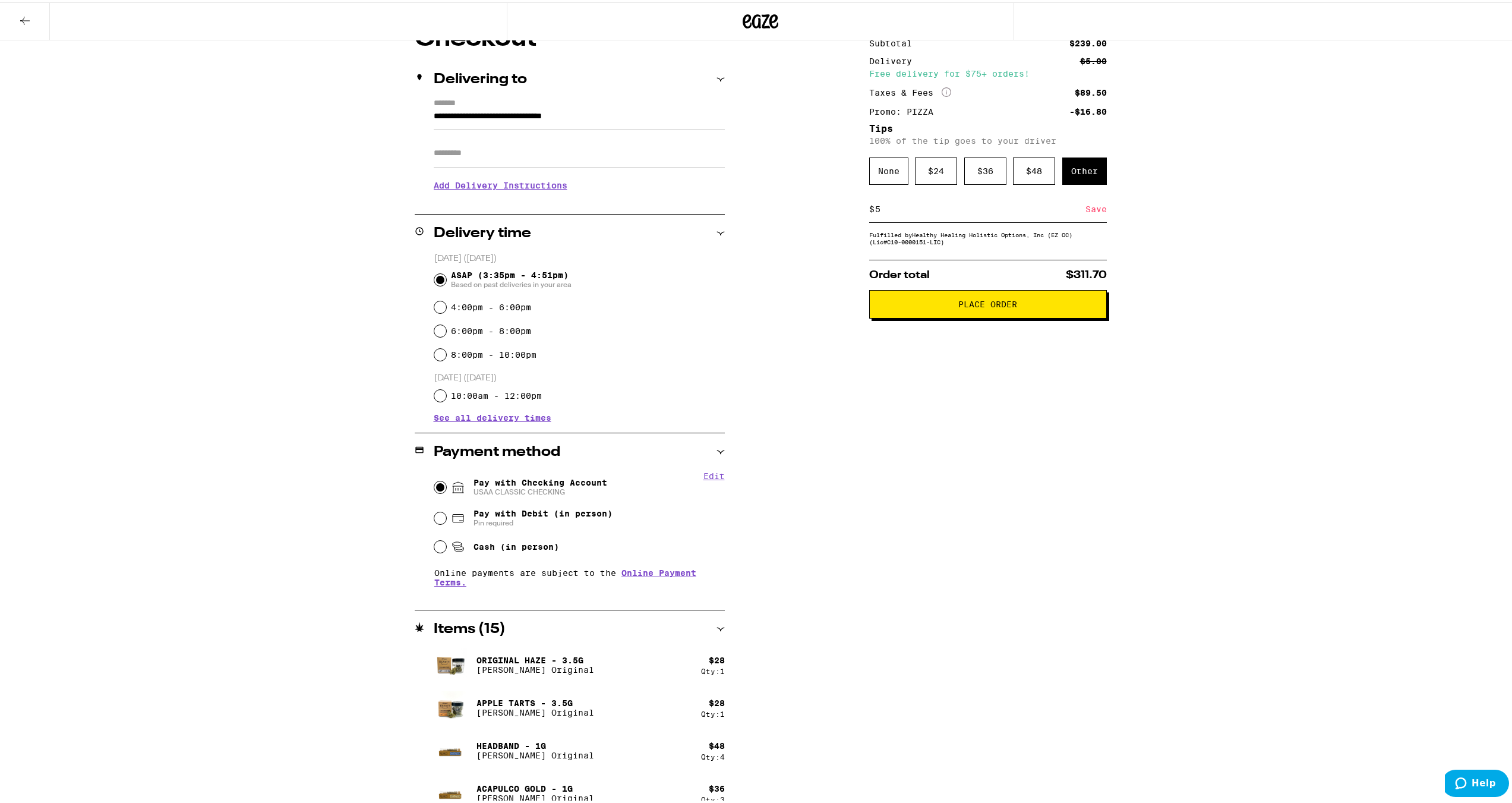
type input "5"
click at [1098, 211] on div "Save" at bounding box center [1096, 207] width 22 height 26
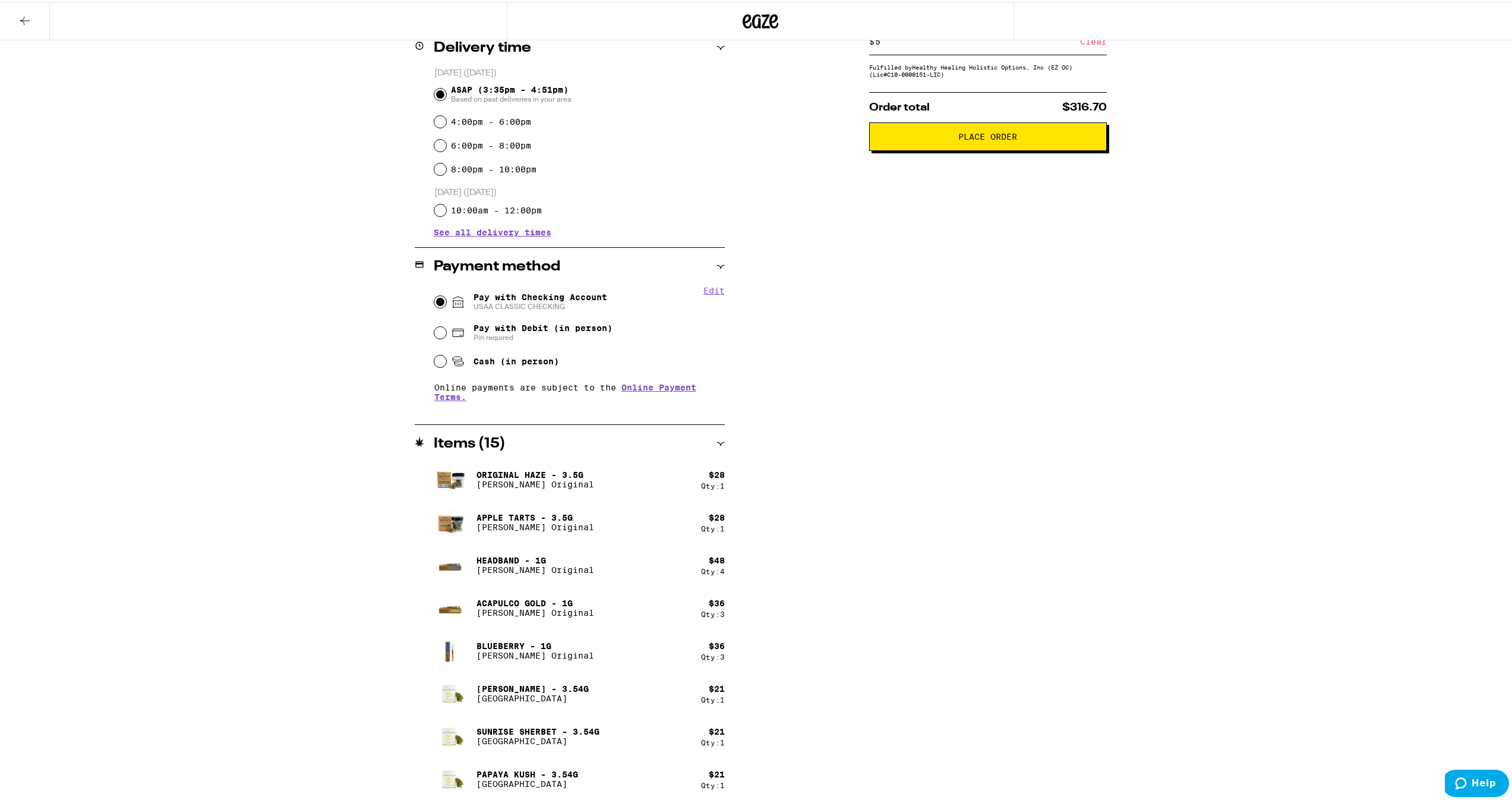
scroll to position [305, 0]
click at [1089, 143] on button "Place Order" at bounding box center [988, 134] width 237 height 29
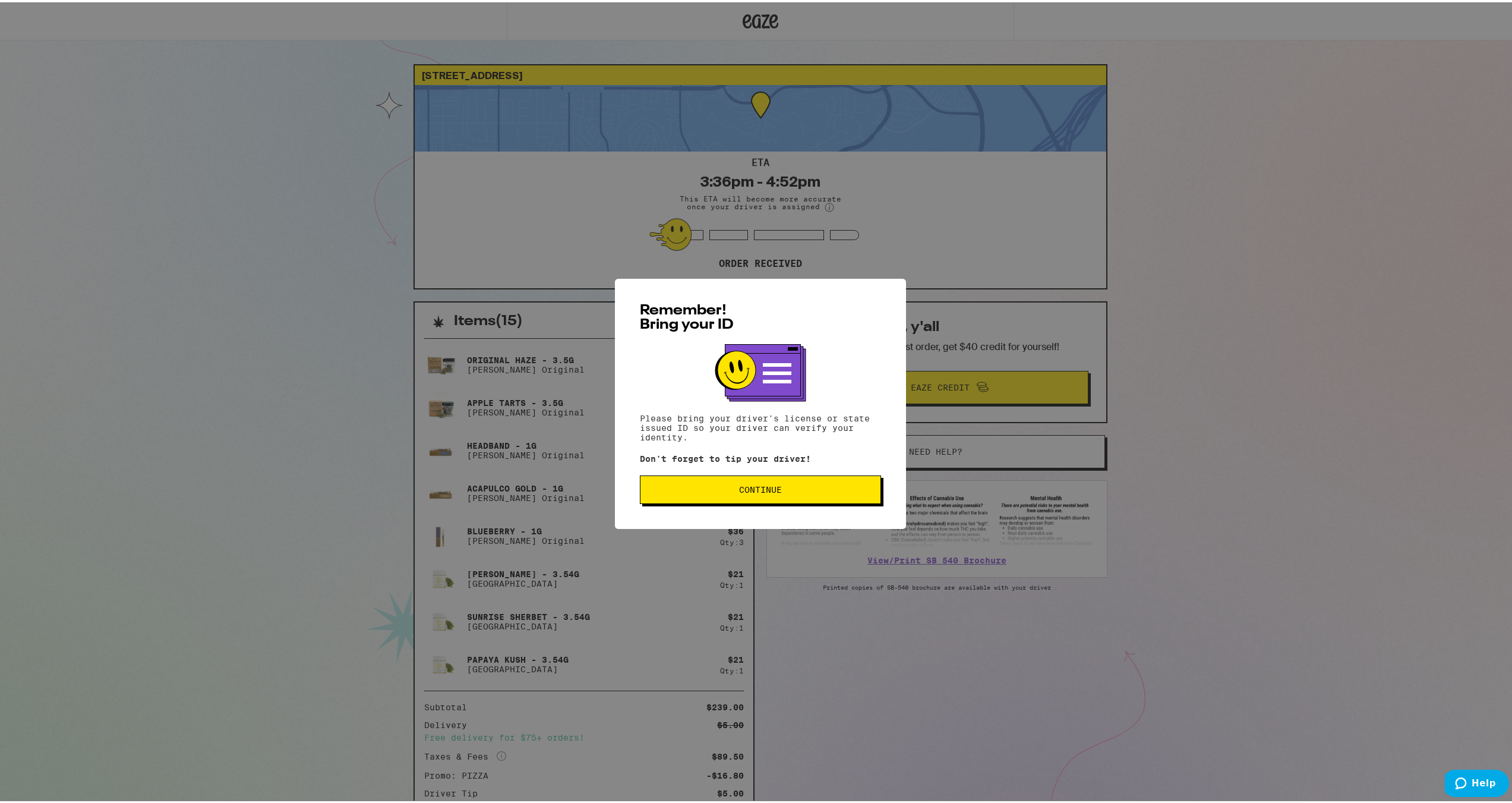
click at [813, 491] on span "Continue" at bounding box center [761, 487] width 221 height 9
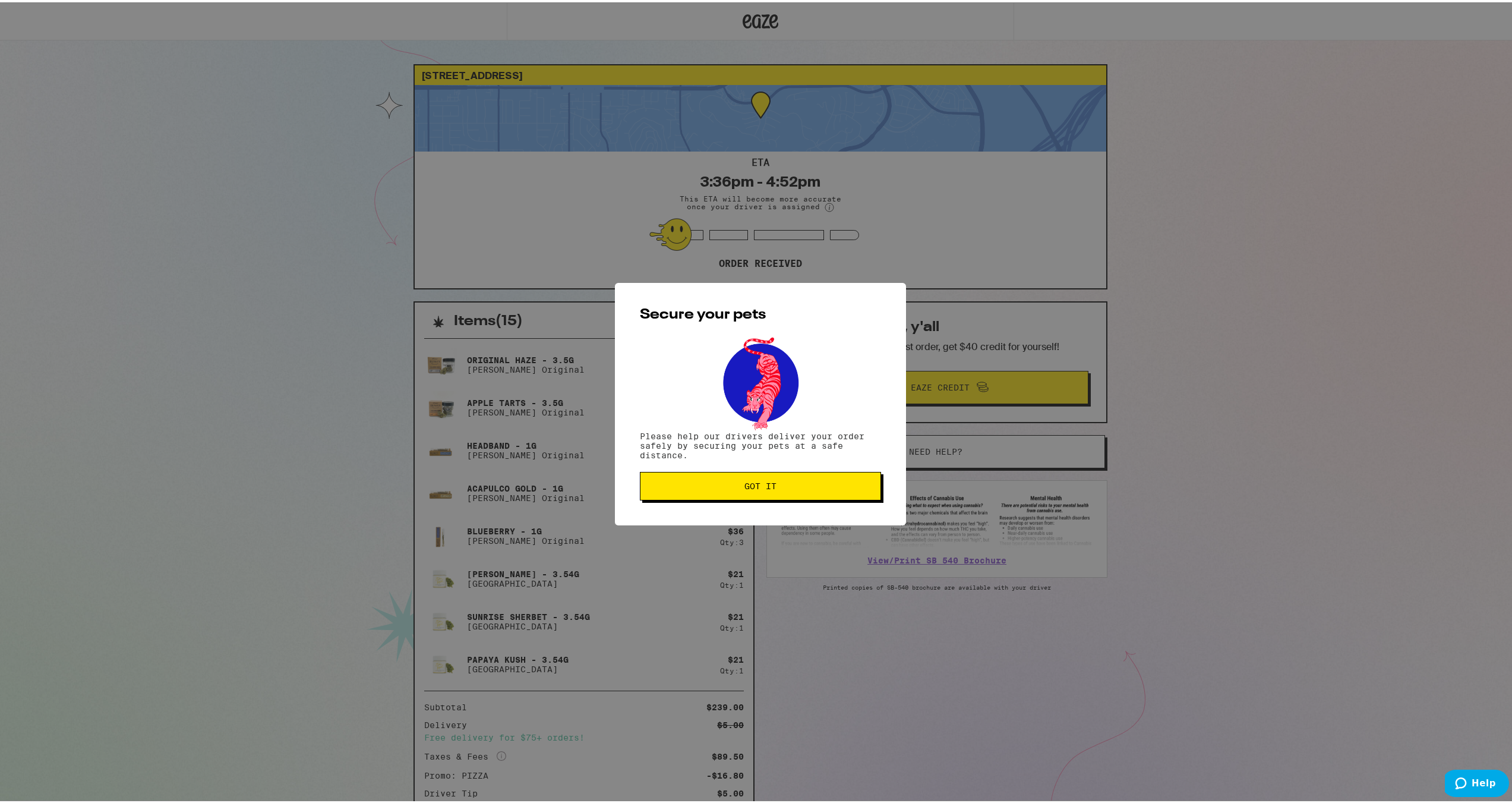
click at [791, 484] on span "Got it" at bounding box center [761, 484] width 221 height 9
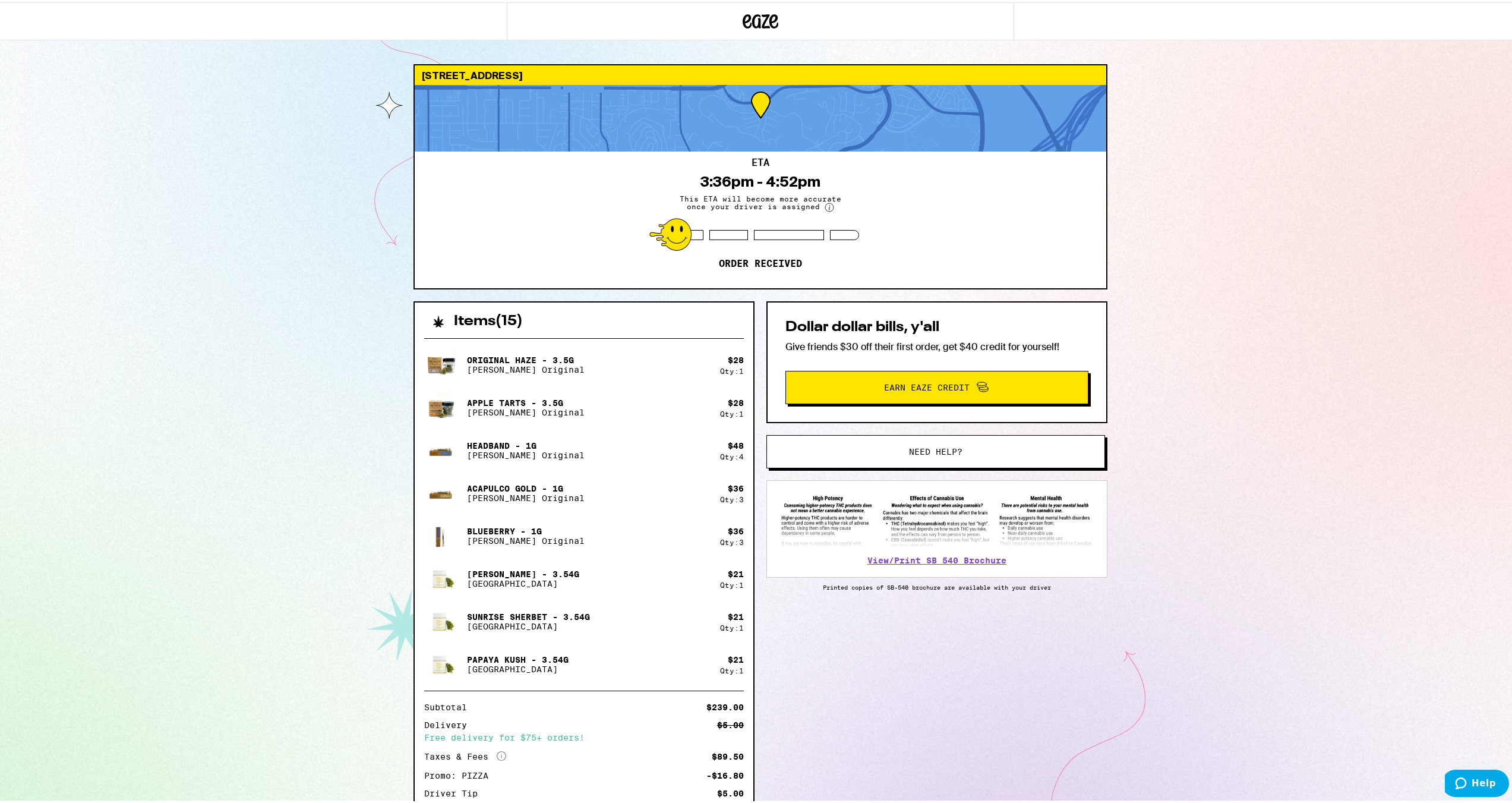
click at [1227, 177] on div "[STREET_ADDRESS] 3:36pm - 4:52pm This ETA will become more accurate once your d…" at bounding box center [760, 444] width 1521 height 889
